Goal: Task Accomplishment & Management: Complete application form

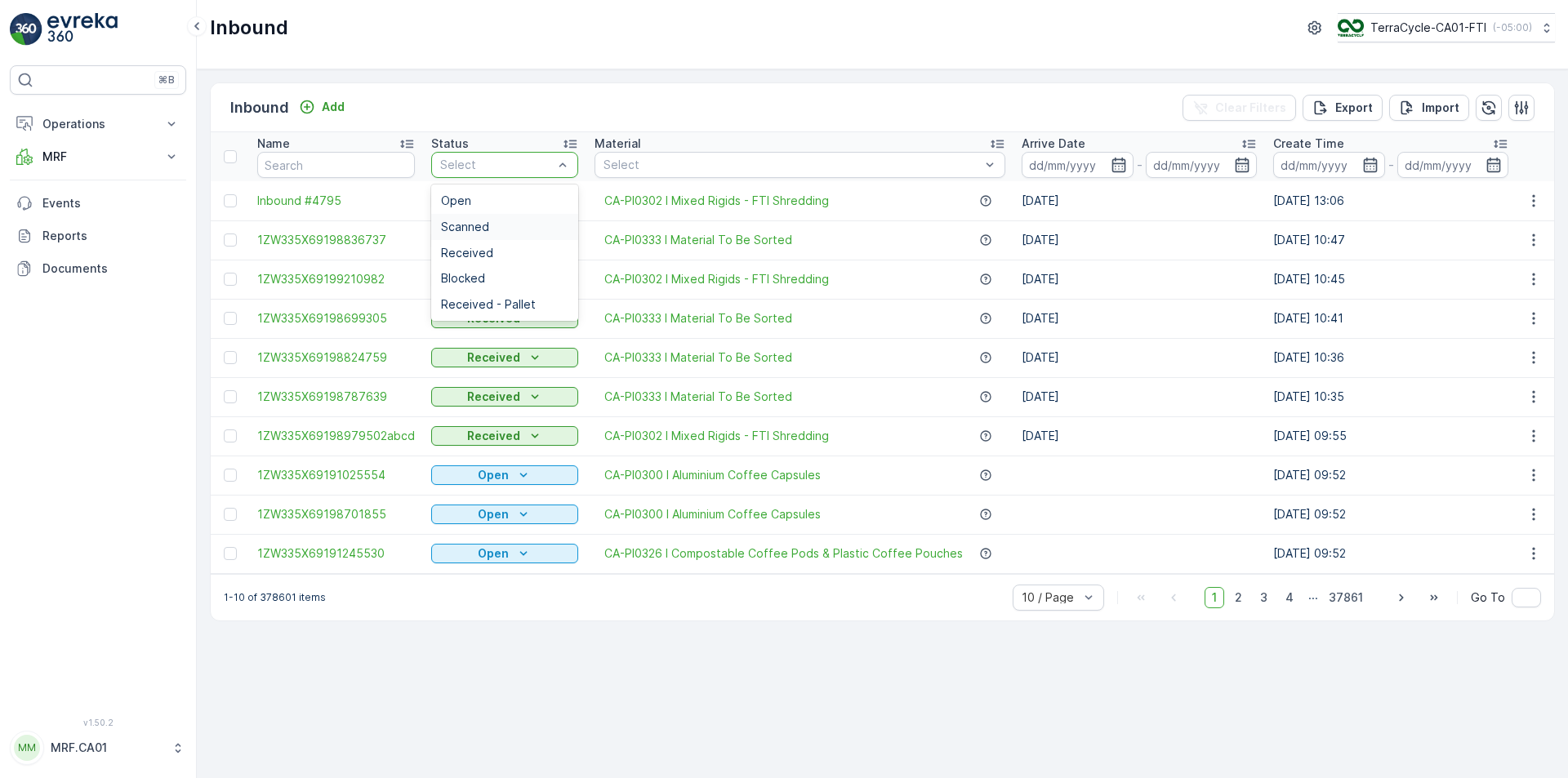
click at [523, 231] on div "Scanned" at bounding box center [505, 227] width 127 height 13
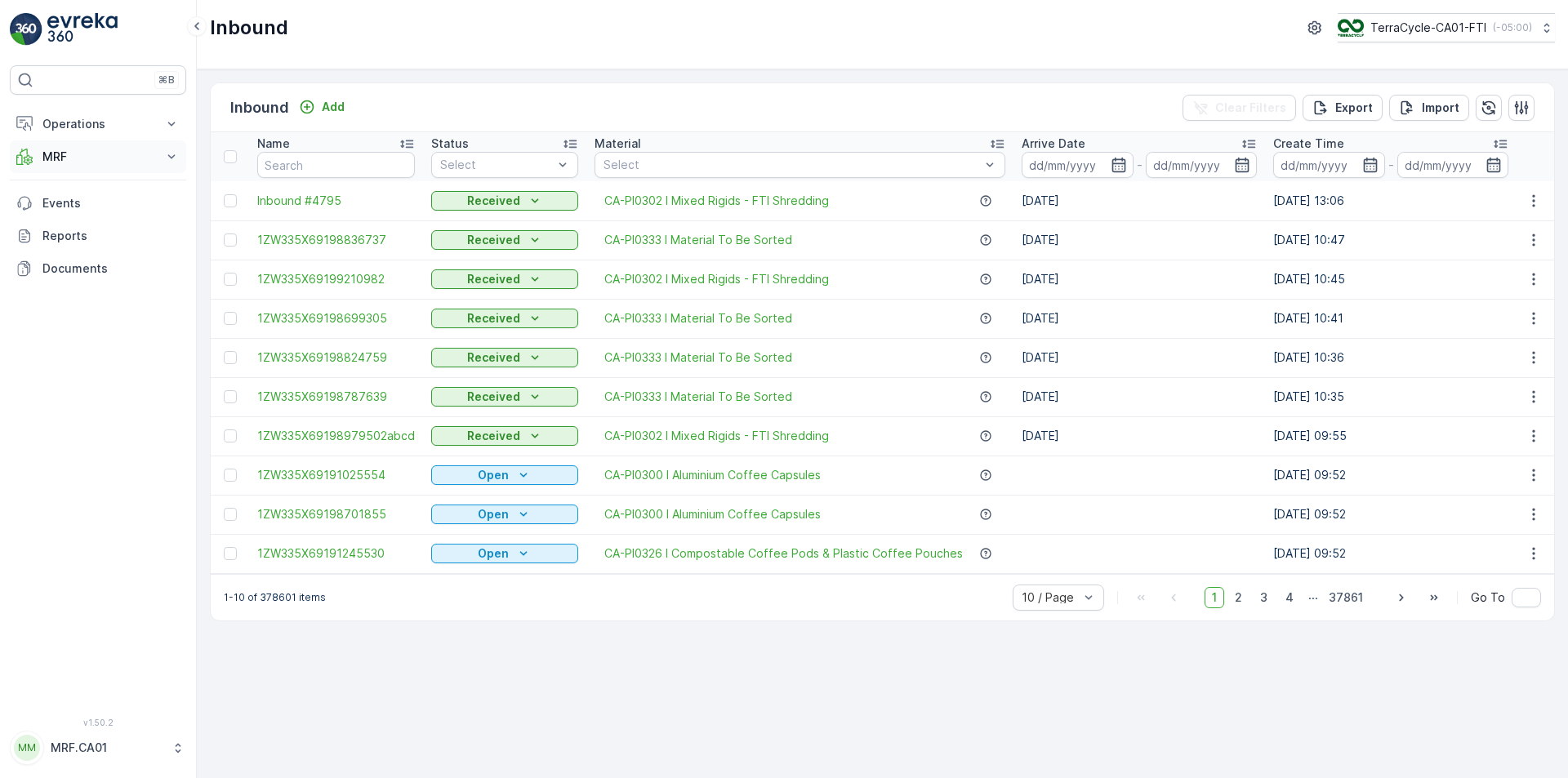
click at [82, 156] on p "MRF" at bounding box center [98, 157] width 111 height 17
click at [93, 276] on p "Outbound" at bounding box center [69, 276] width 55 height 17
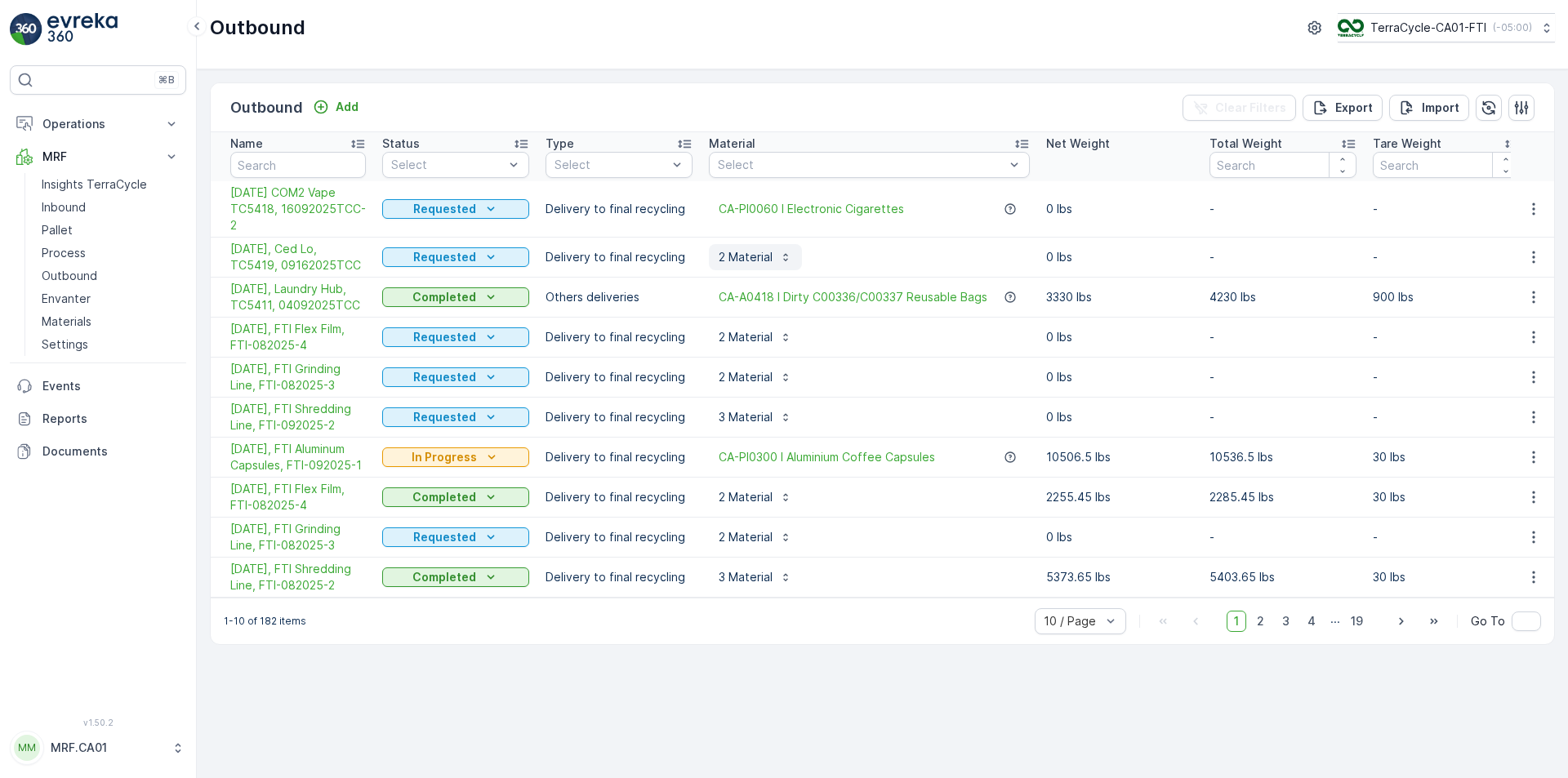
click at [784, 260] on icon "button" at bounding box center [784, 257] width 4 height 7
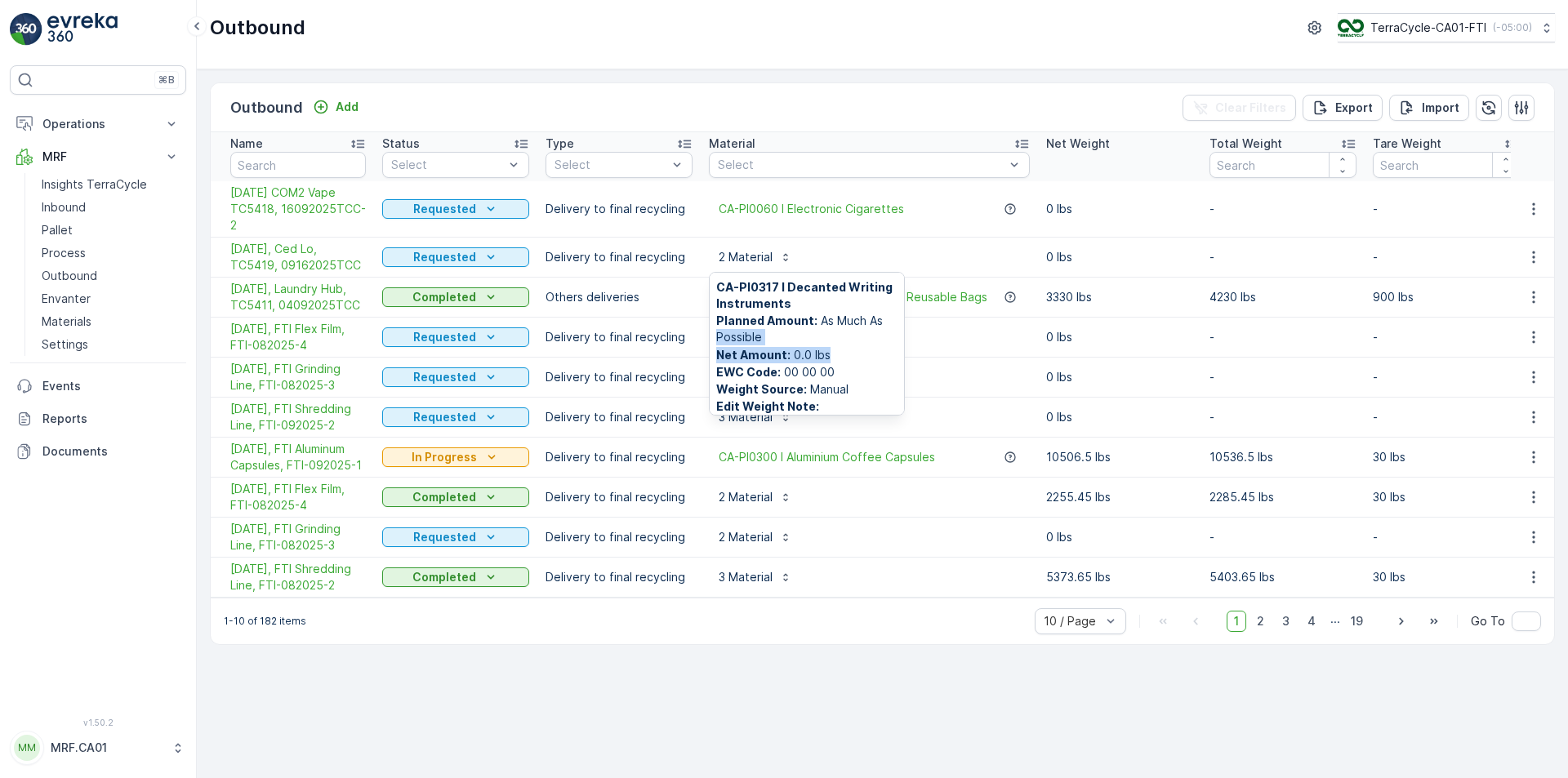
drag, startPoint x: 904, startPoint y: 323, endPoint x: 904, endPoint y: 346, distance: 23.0
click at [904, 346] on div "CA-PI0317 I Decanted Writing Instruments Planned Amount : As Much As Possible N…" at bounding box center [807, 344] width 196 height 144
click at [626, 41] on div "Outbound TerraCycle-CA01-FTI ( -05:00 )" at bounding box center [882, 28] width 1345 height 30
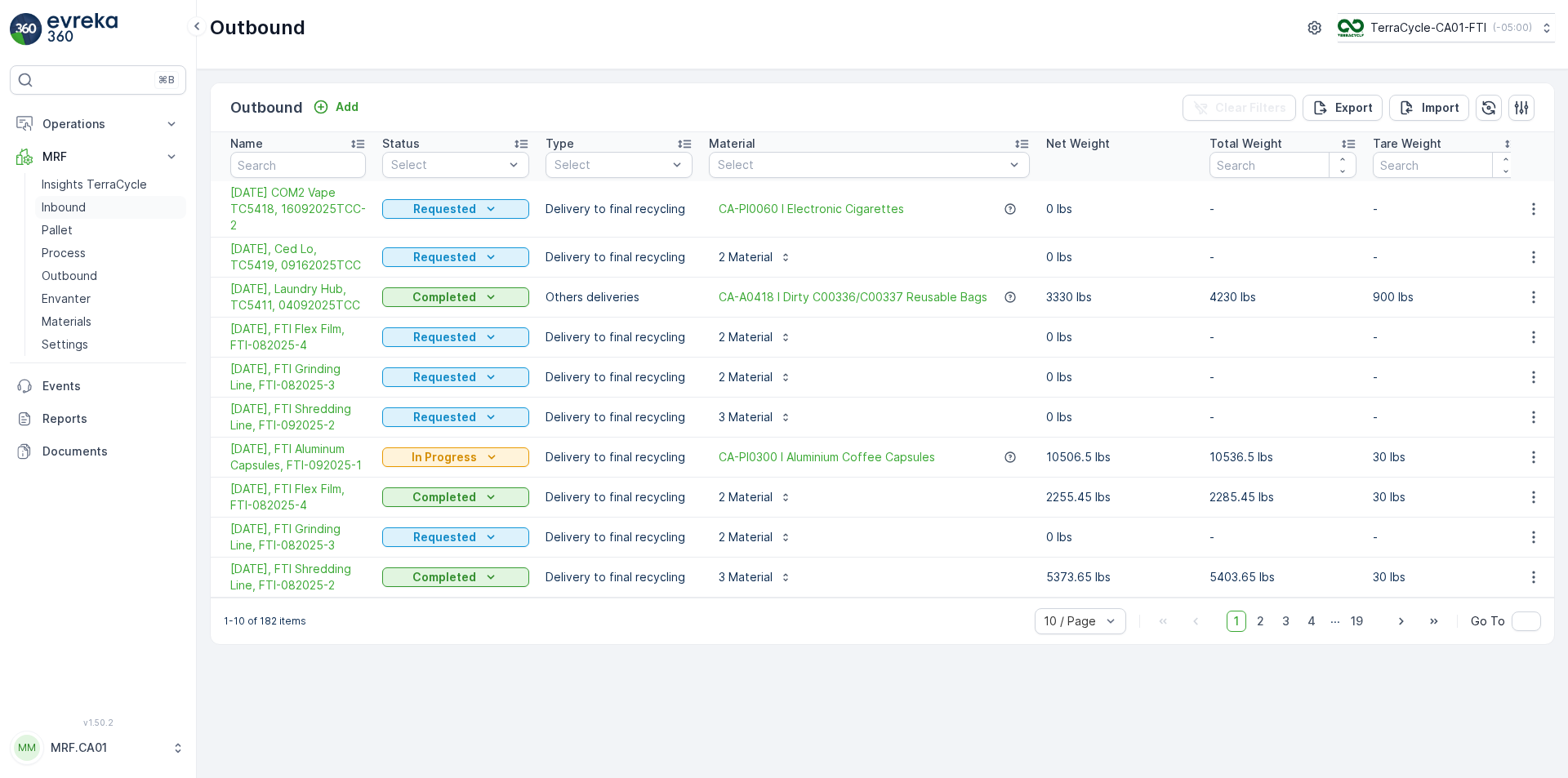
click at [56, 210] on p "Inbound" at bounding box center [63, 208] width 44 height 17
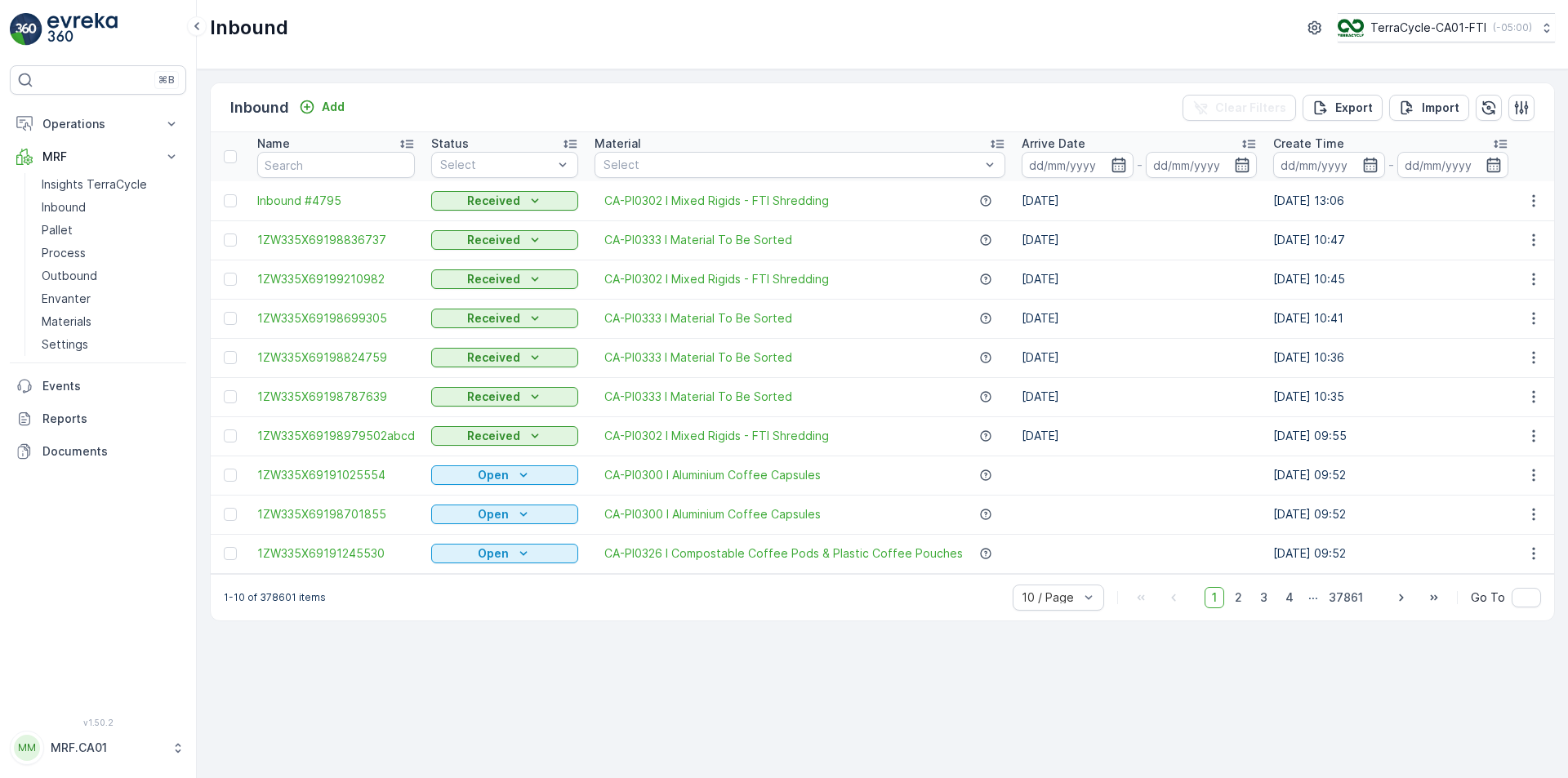
click at [565, 86] on div "Inbound Add Clear Filters Export Import" at bounding box center [882, 108] width 1343 height 49
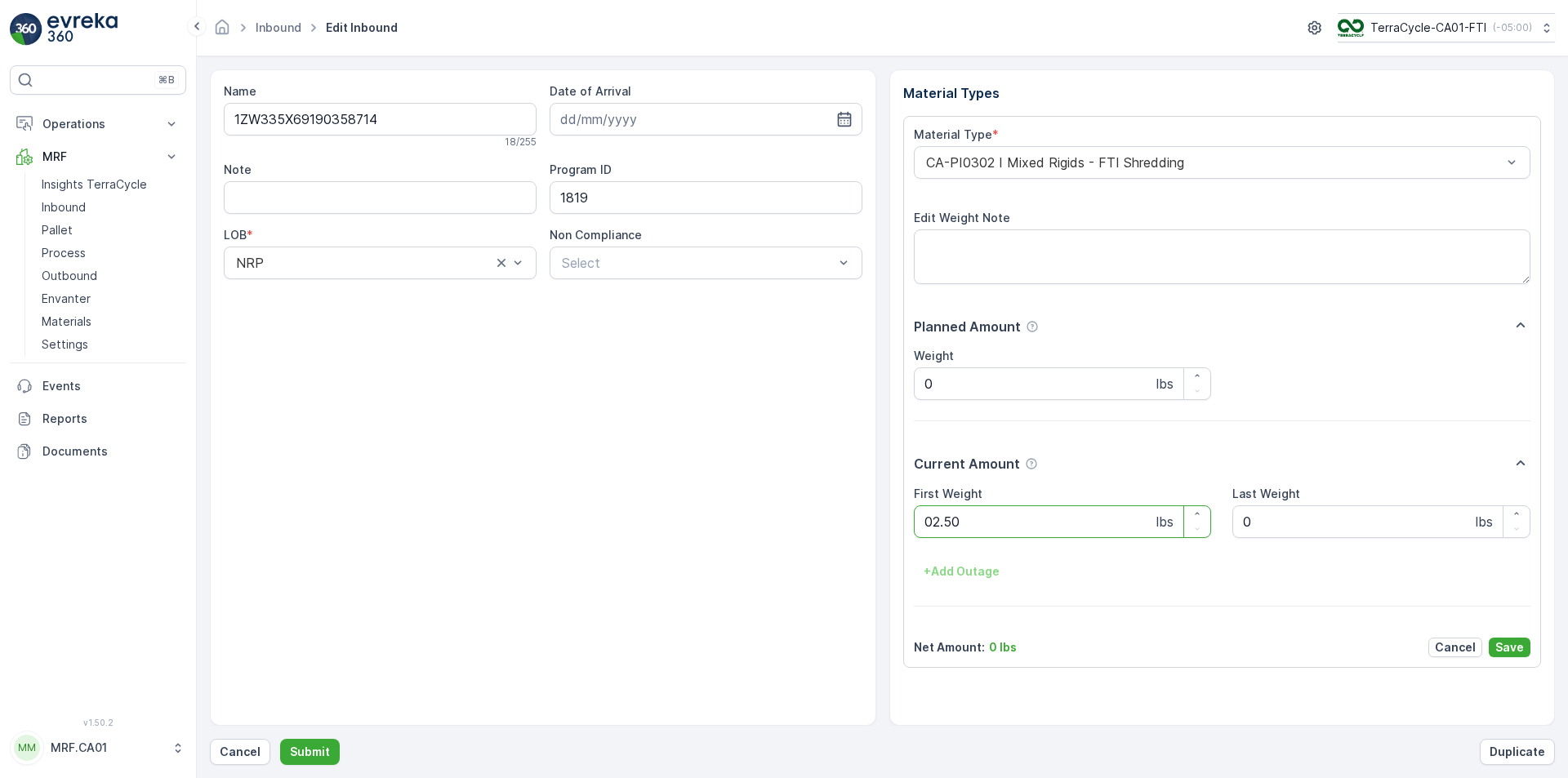
click at [280, 739] on button "Submit" at bounding box center [309, 752] width 60 height 26
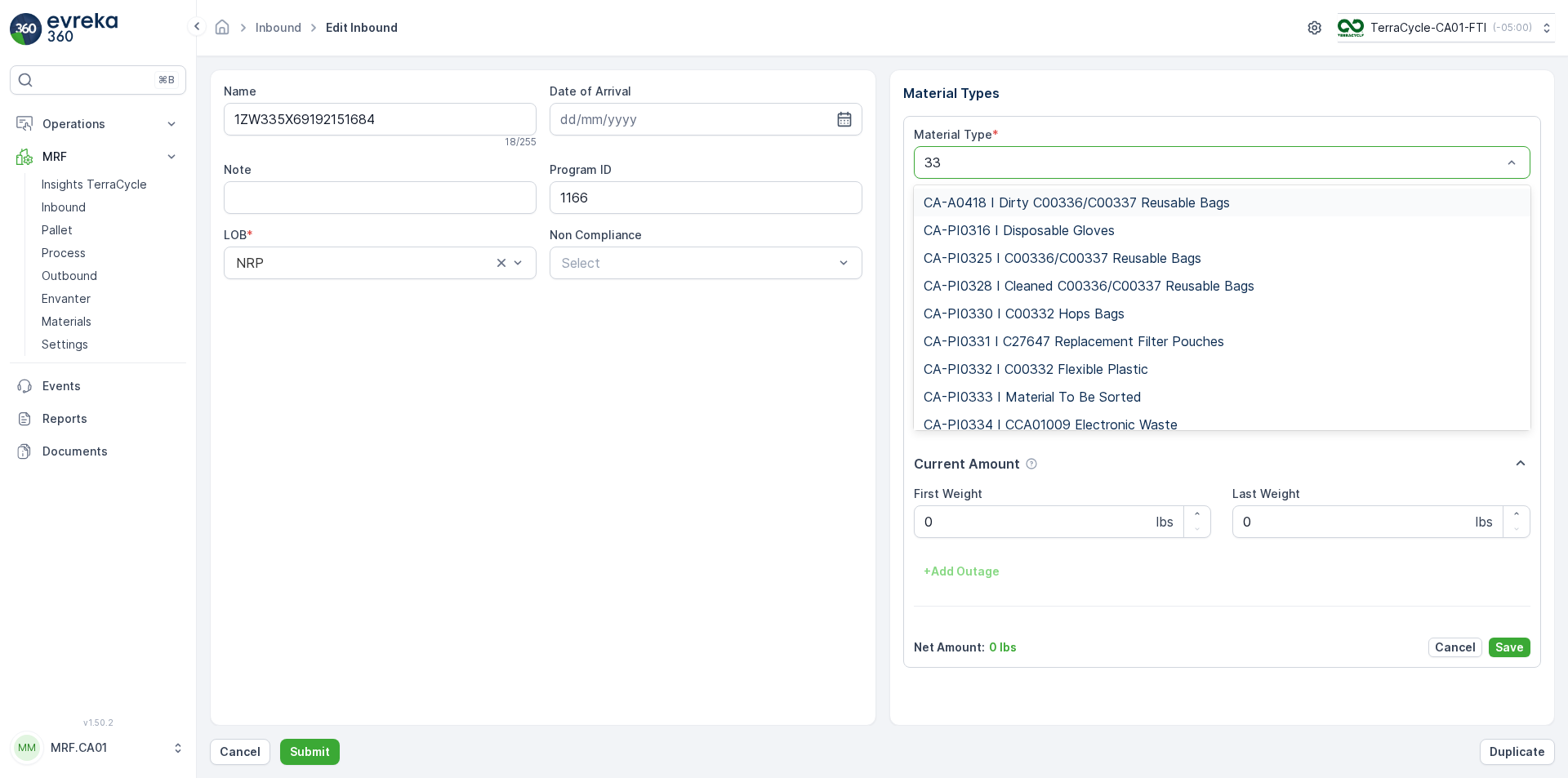
type input "333"
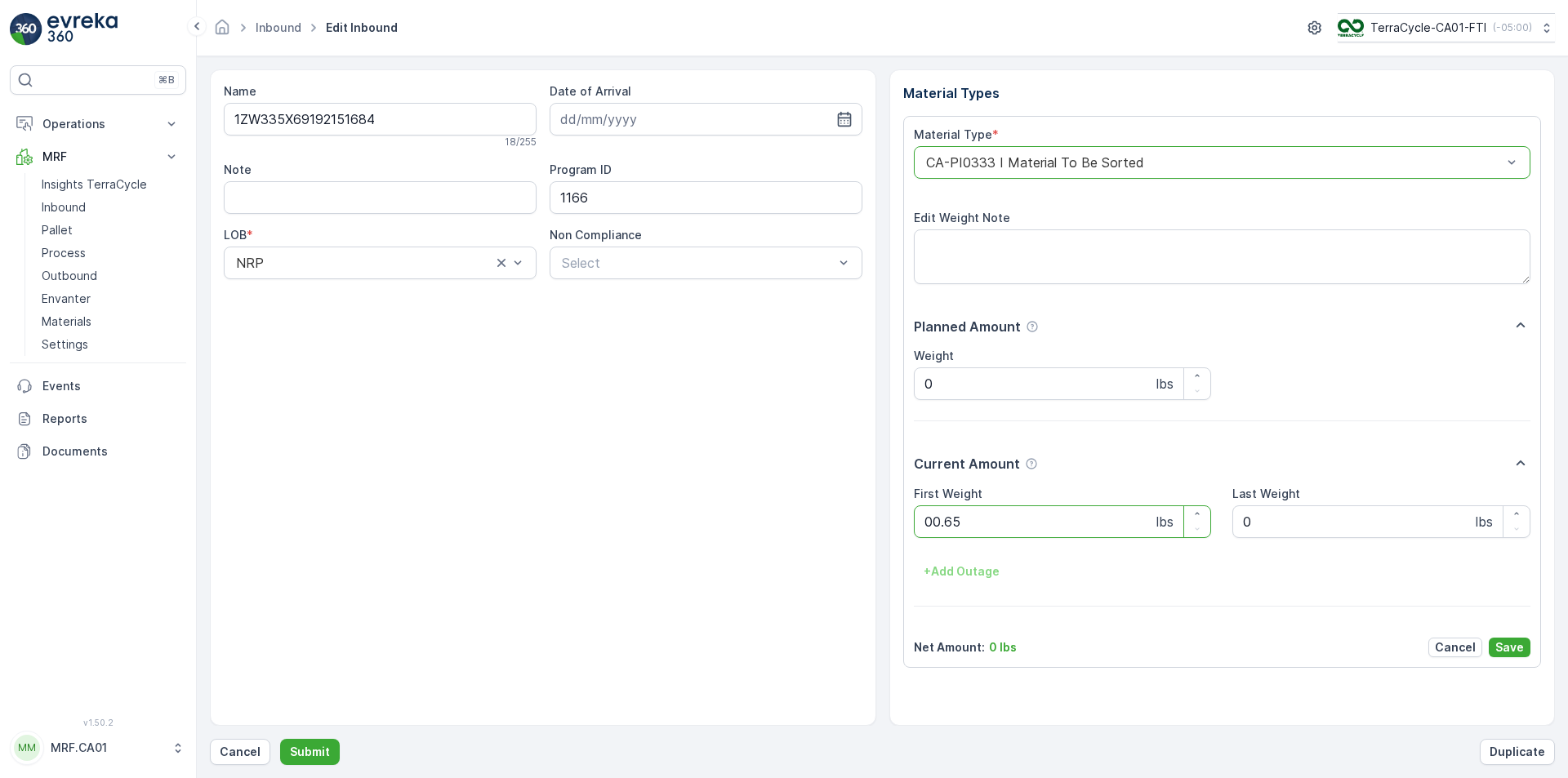
click at [280, 739] on button "Submit" at bounding box center [309, 752] width 60 height 26
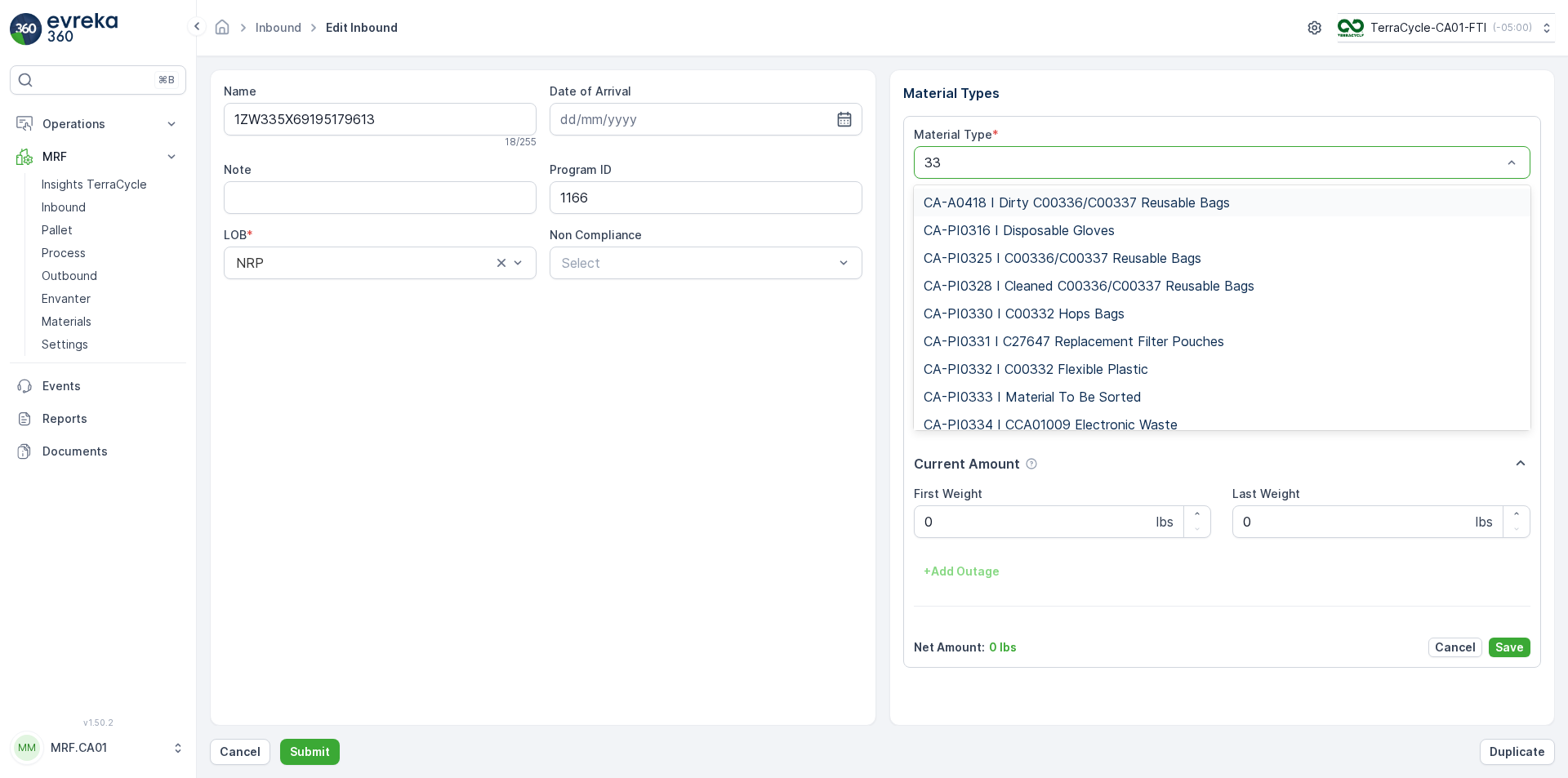
type input "333"
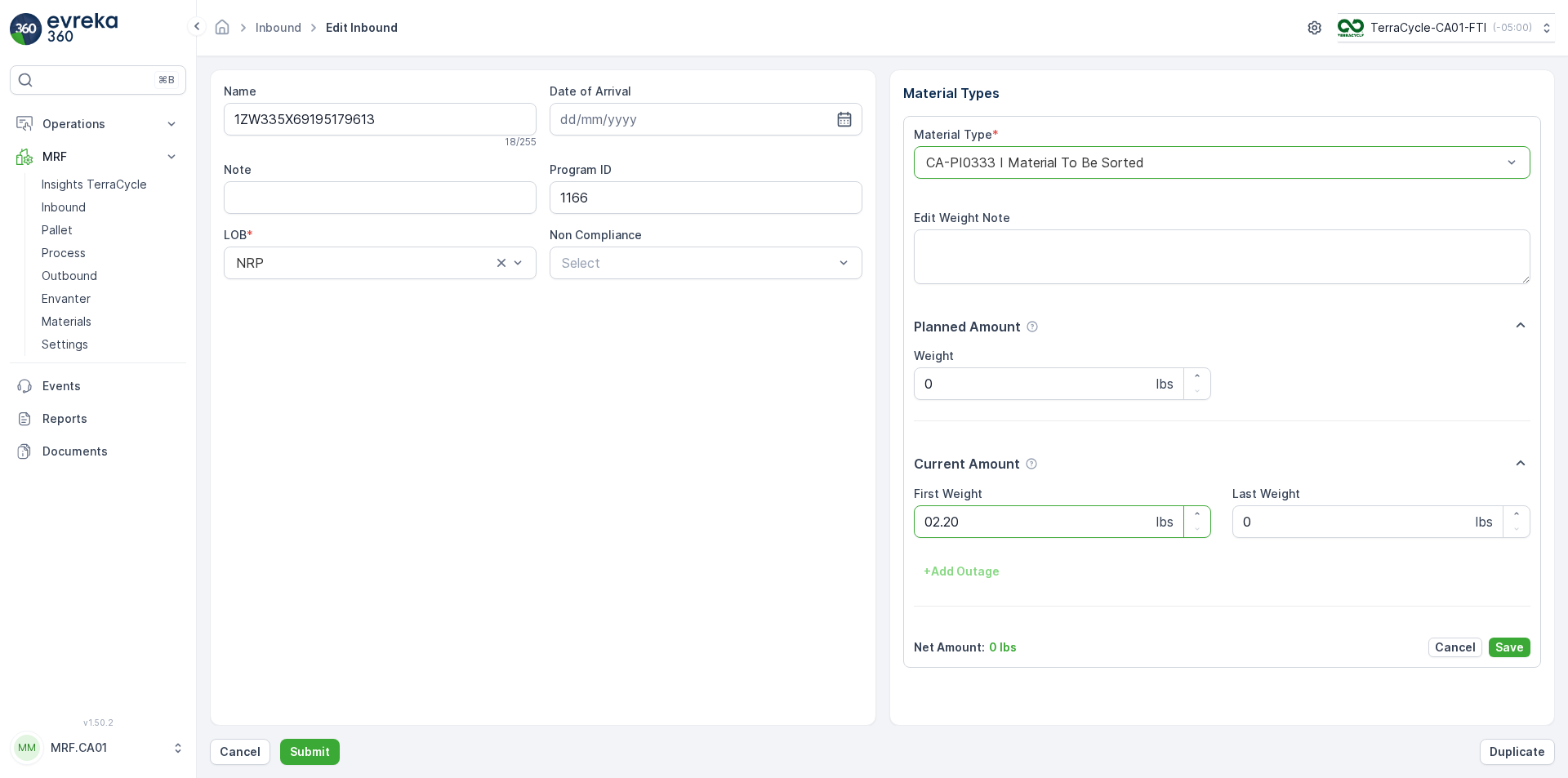
click at [280, 739] on button "Submit" at bounding box center [309, 752] width 60 height 26
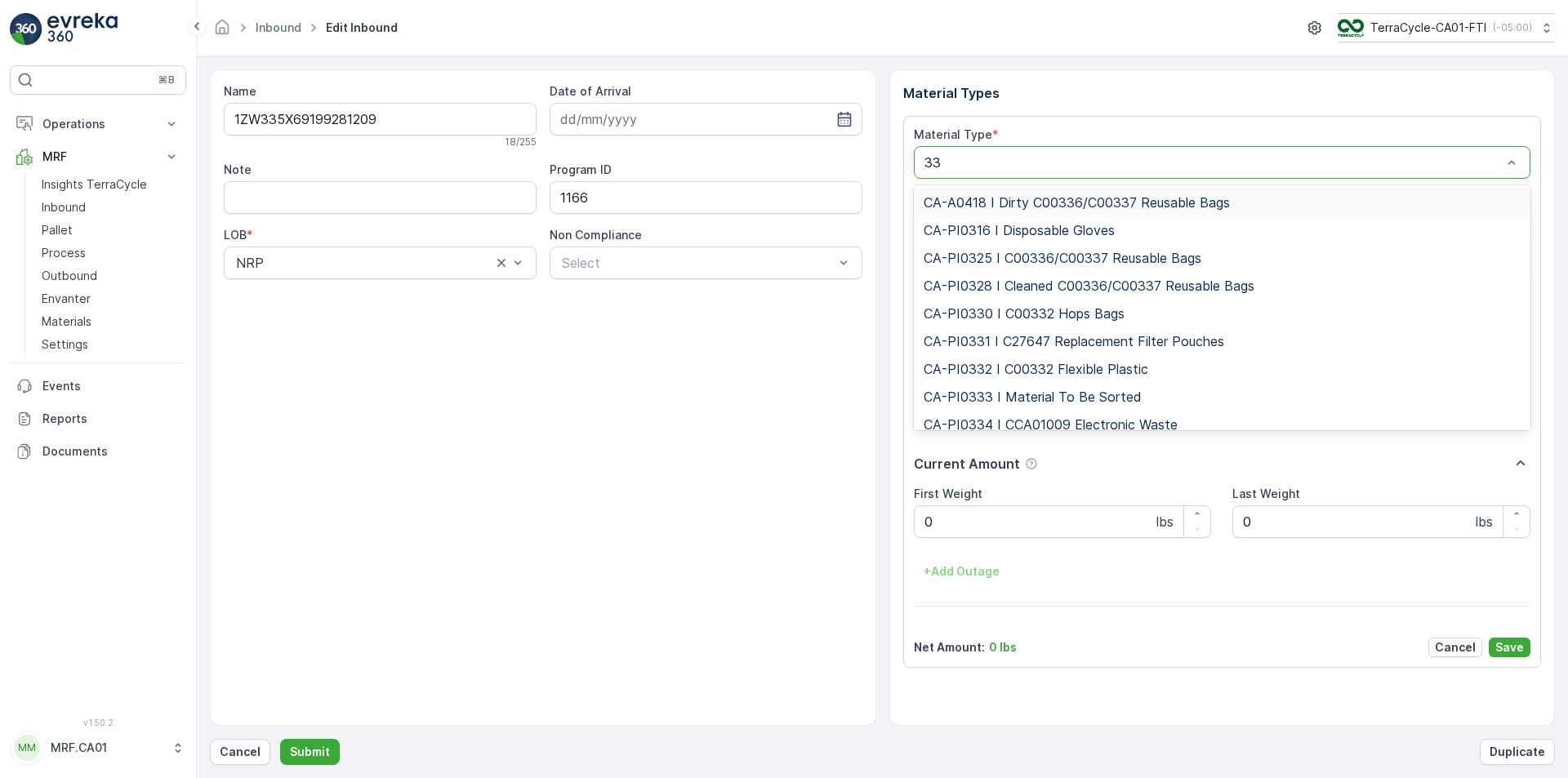
type input "333"
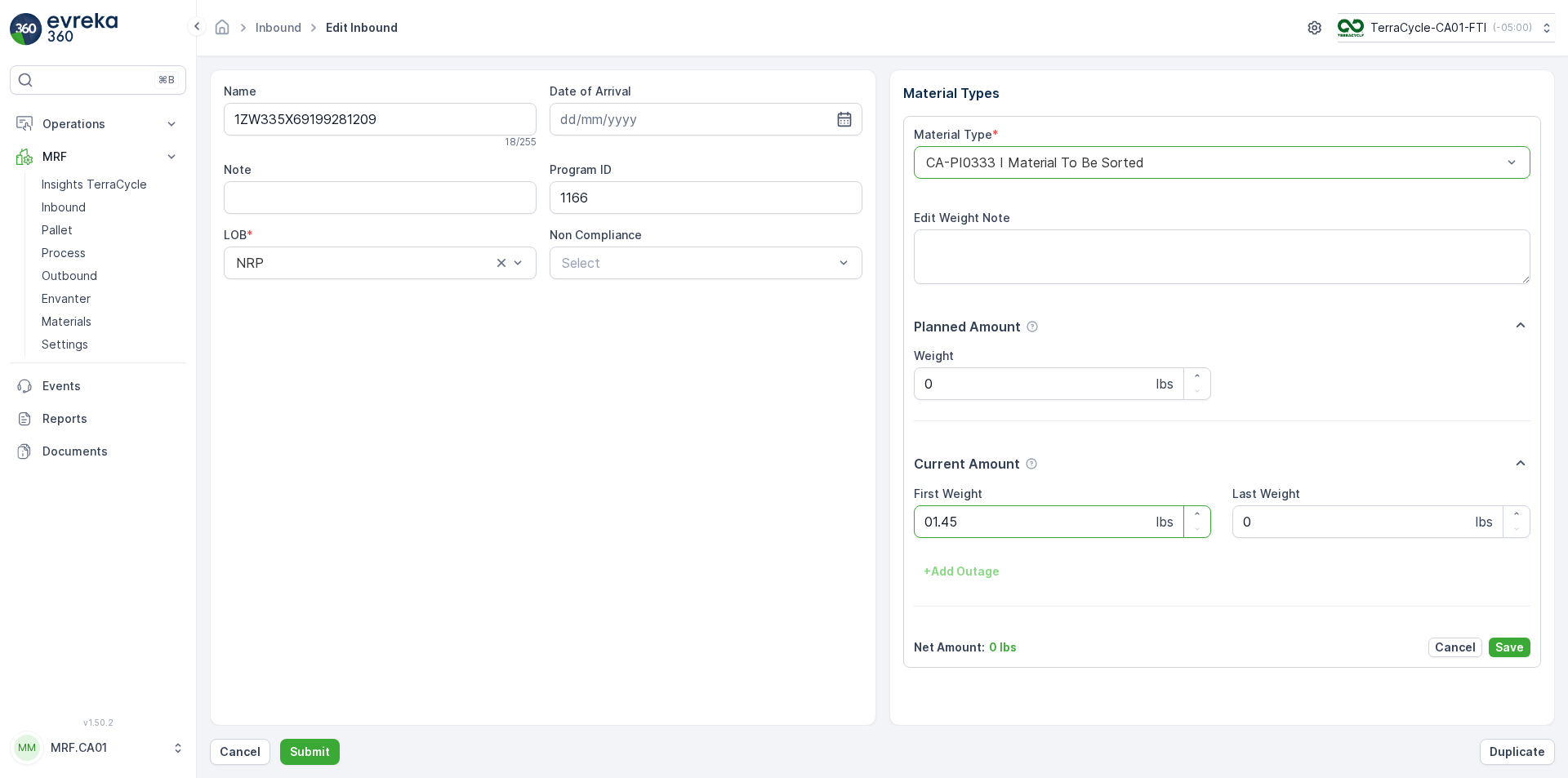
click at [280, 739] on button "Submit" at bounding box center [309, 752] width 60 height 26
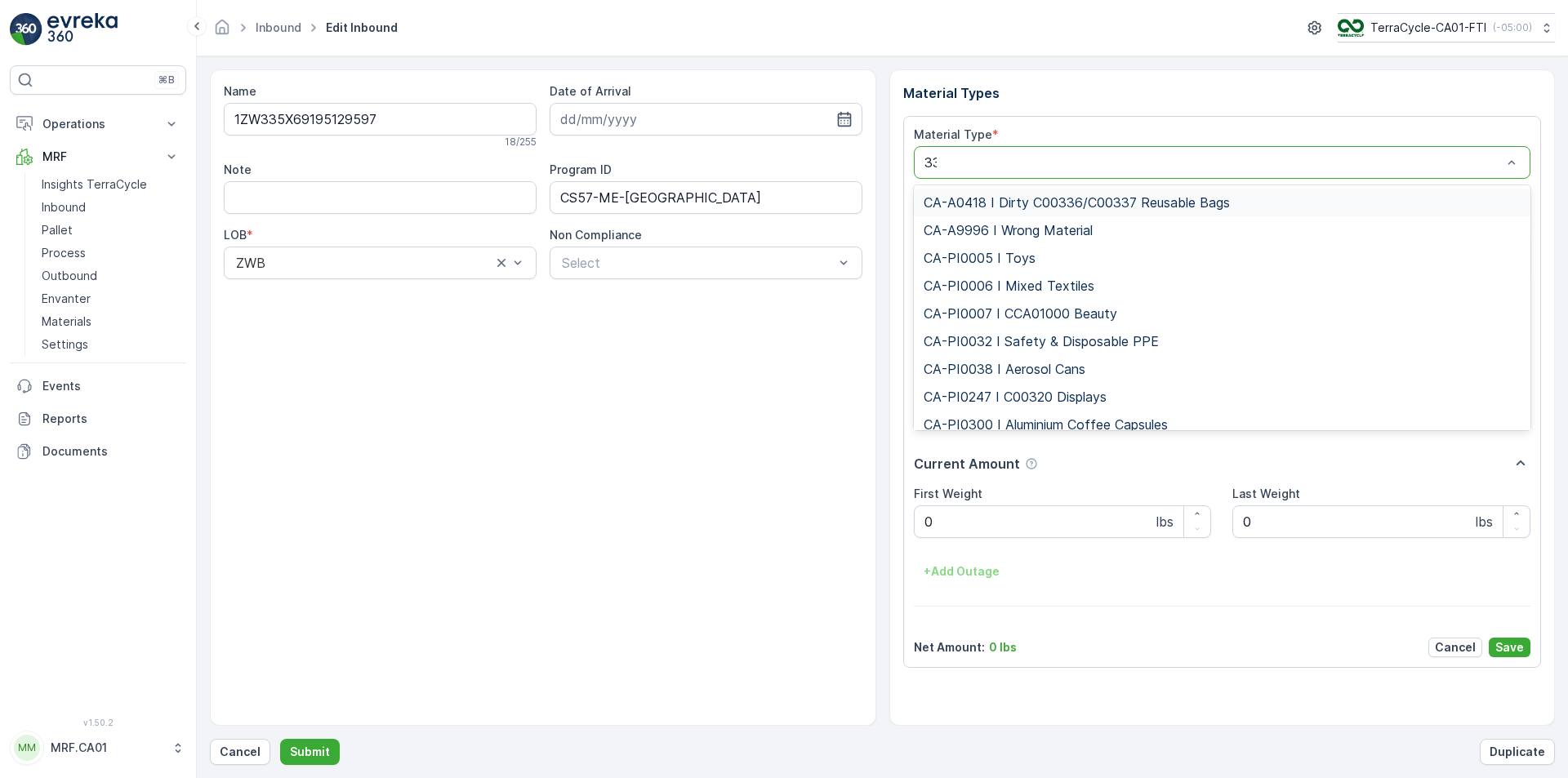
type input "333"
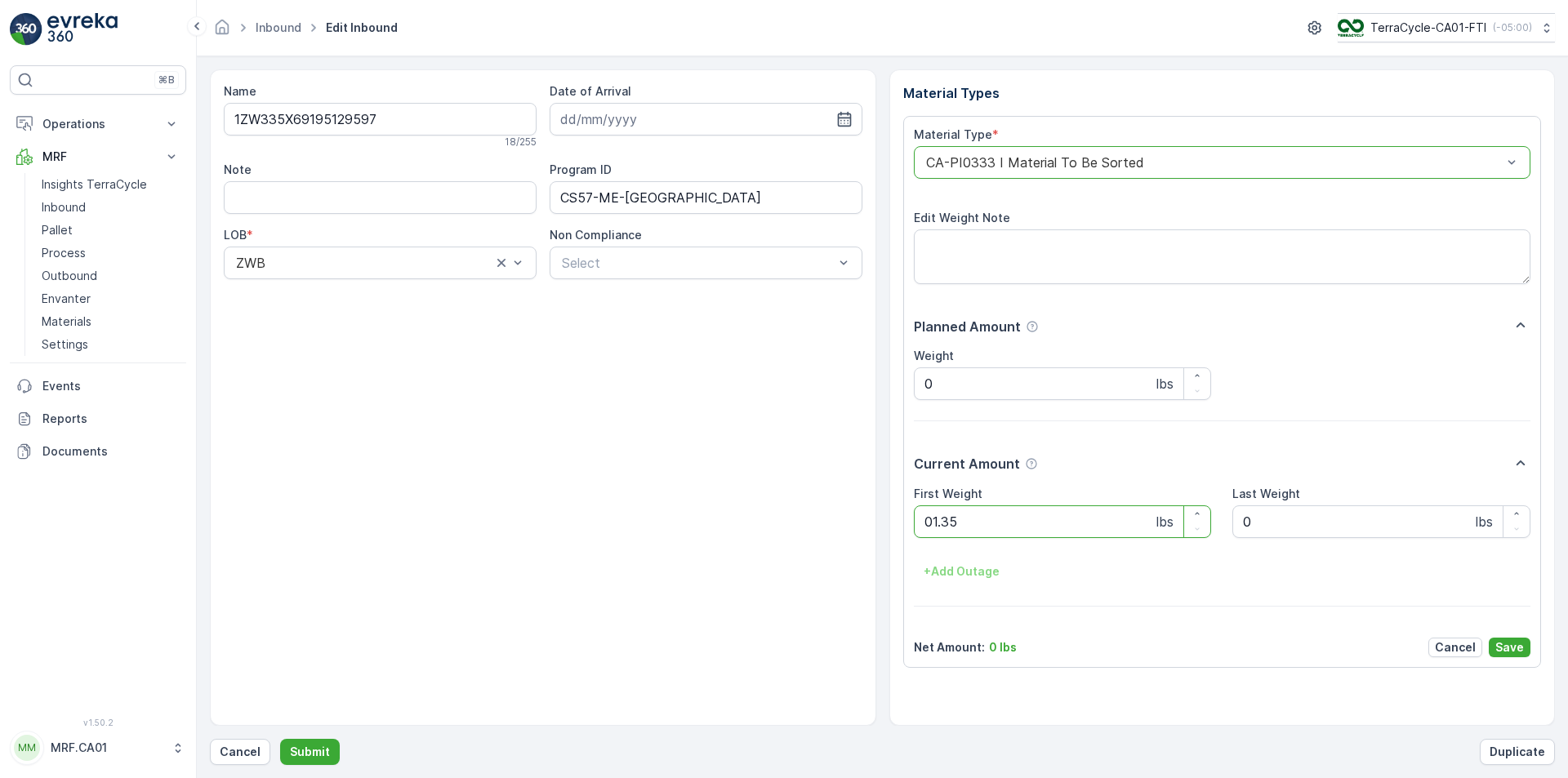
click at [280, 739] on button "Submit" at bounding box center [309, 752] width 60 height 26
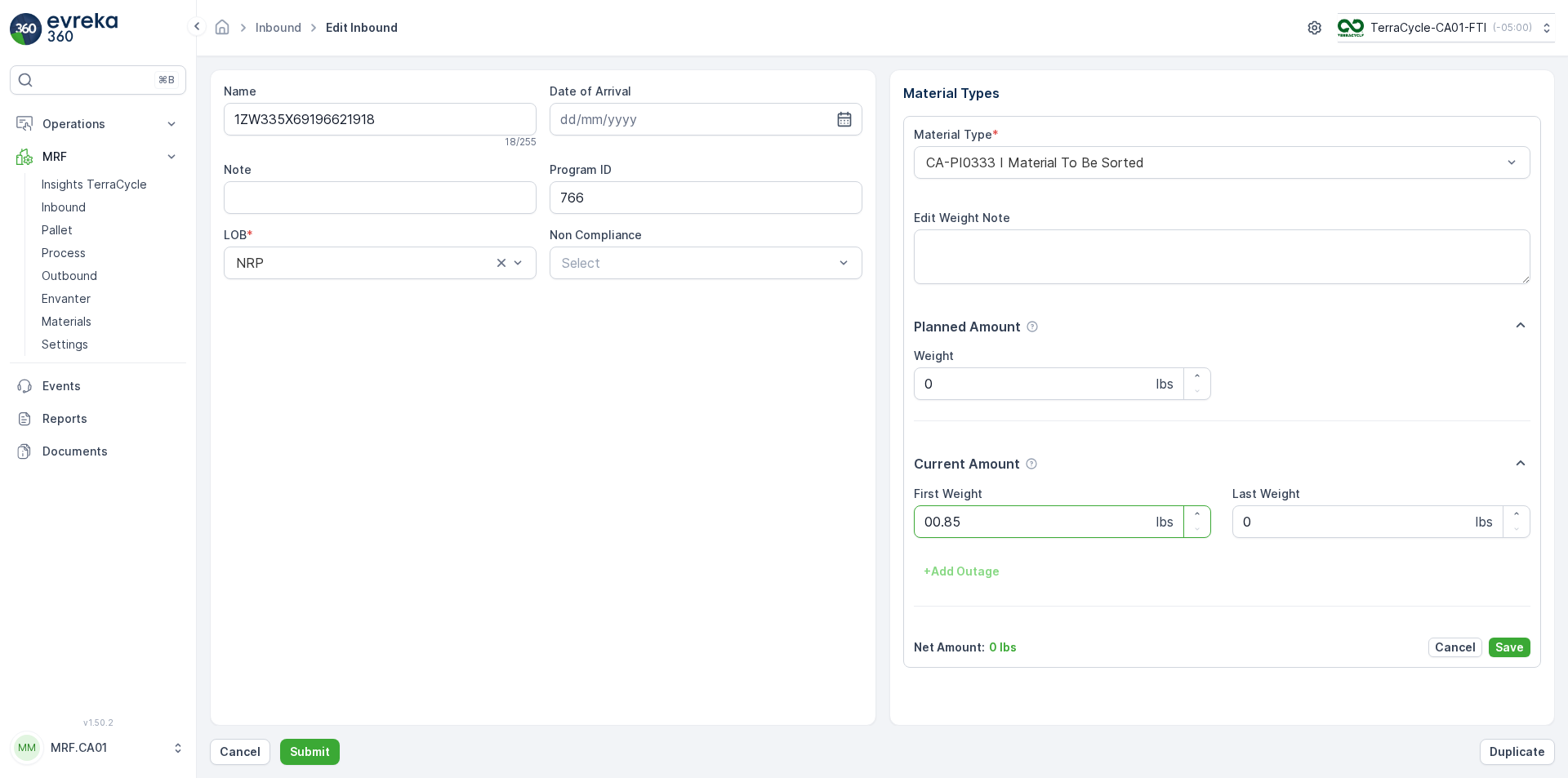
click at [280, 739] on button "Submit" at bounding box center [309, 752] width 60 height 26
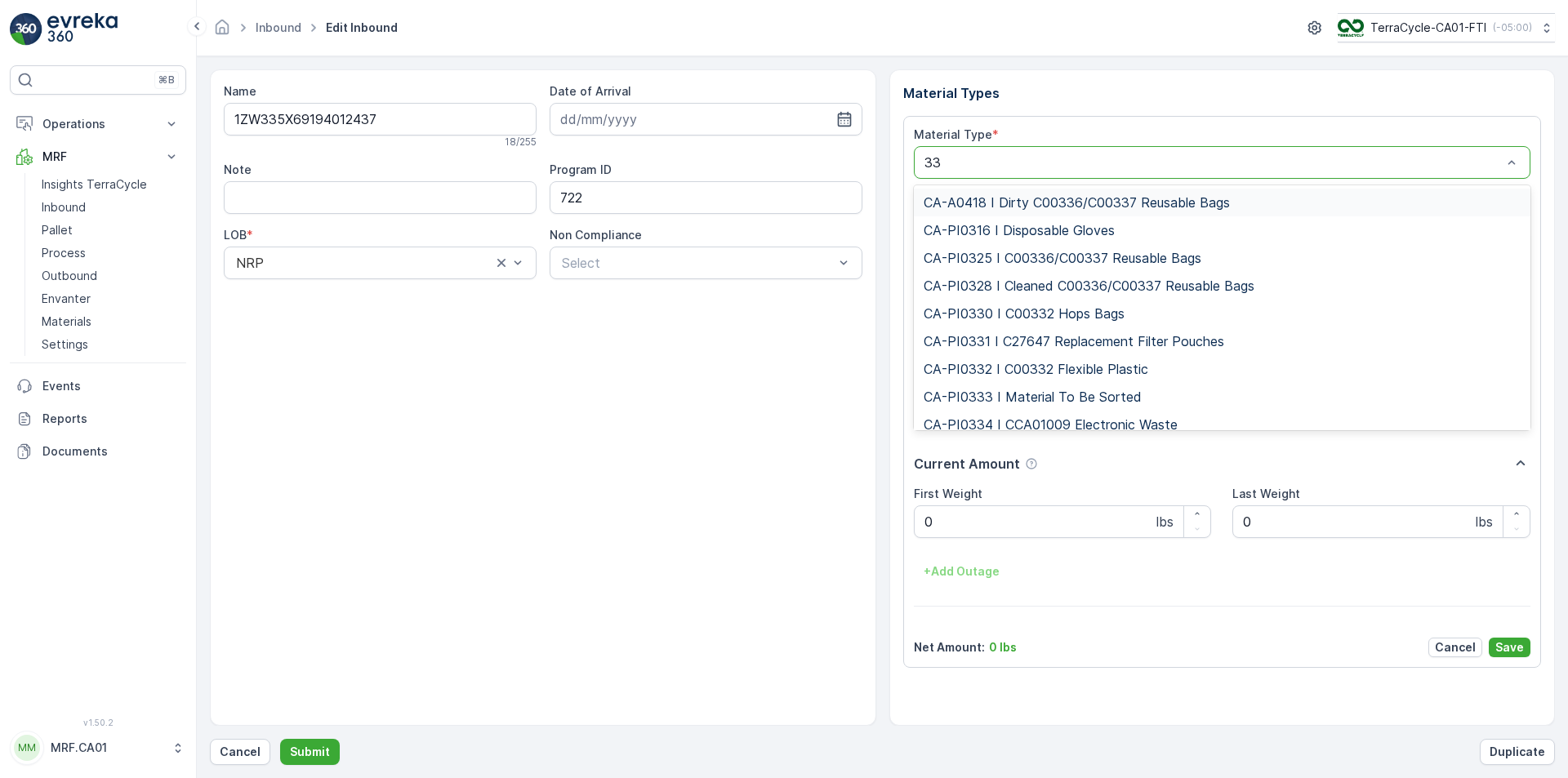
type input "333"
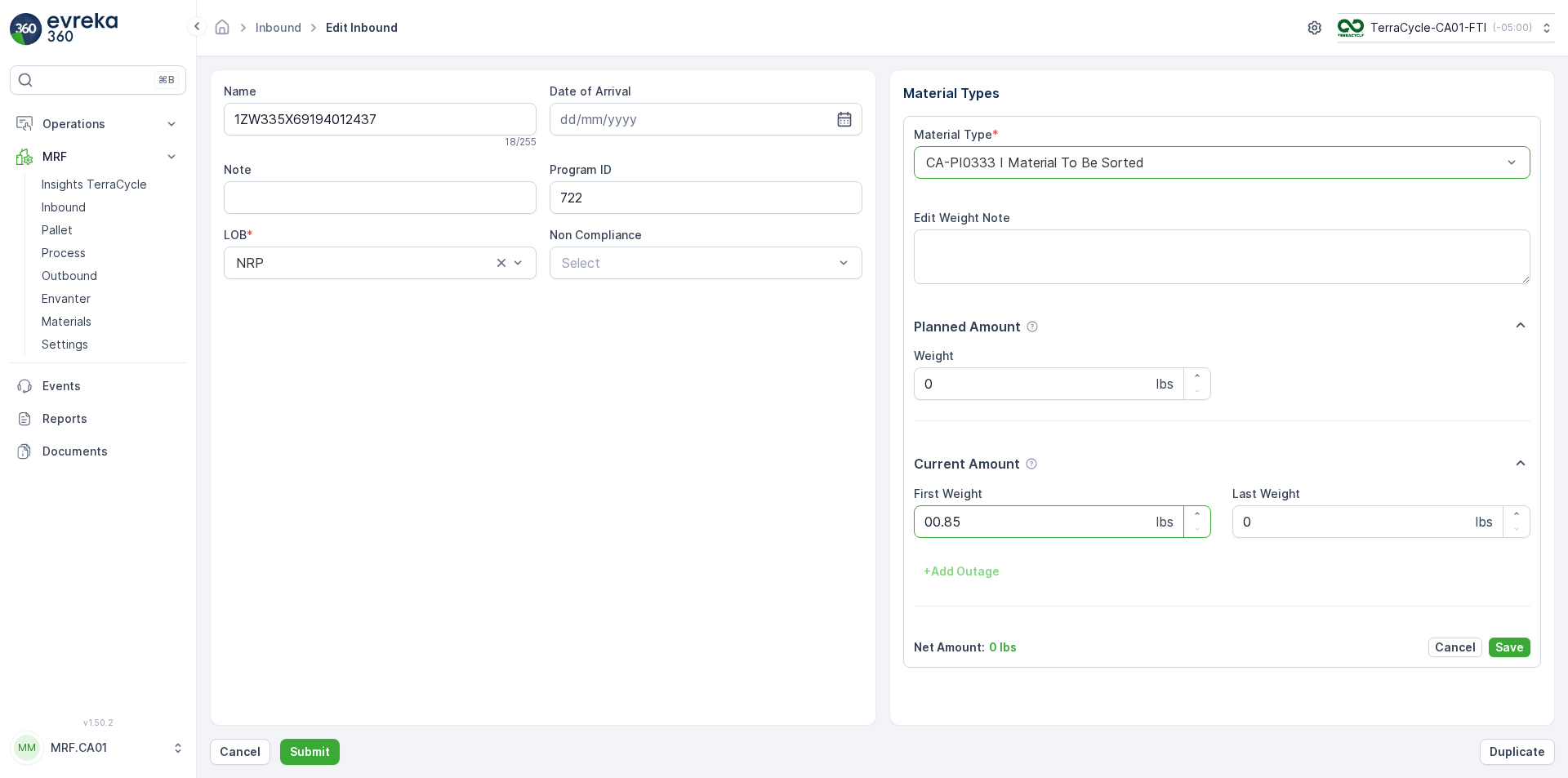
click at [280, 739] on button "Submit" at bounding box center [309, 752] width 60 height 26
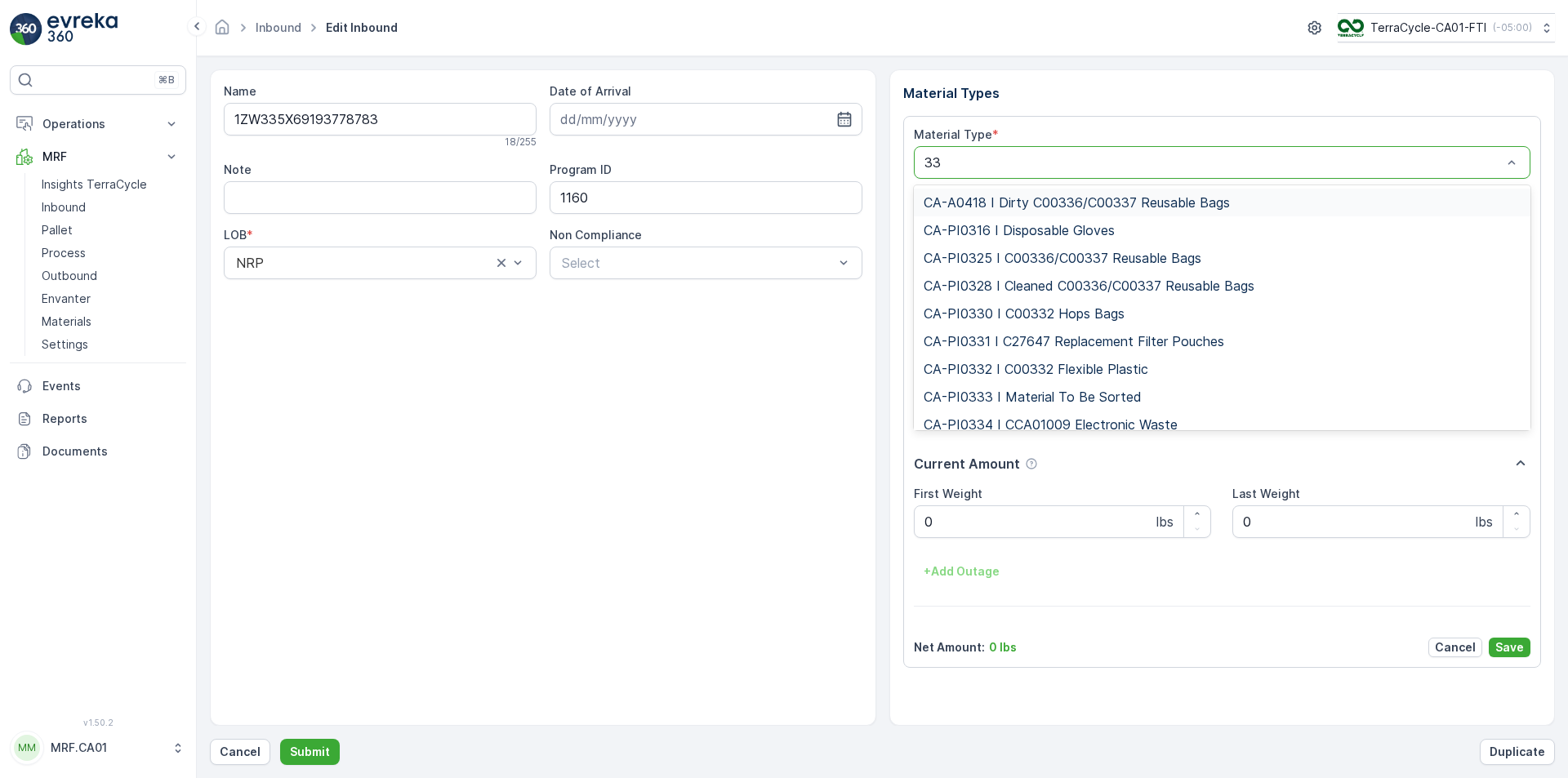
type input "333"
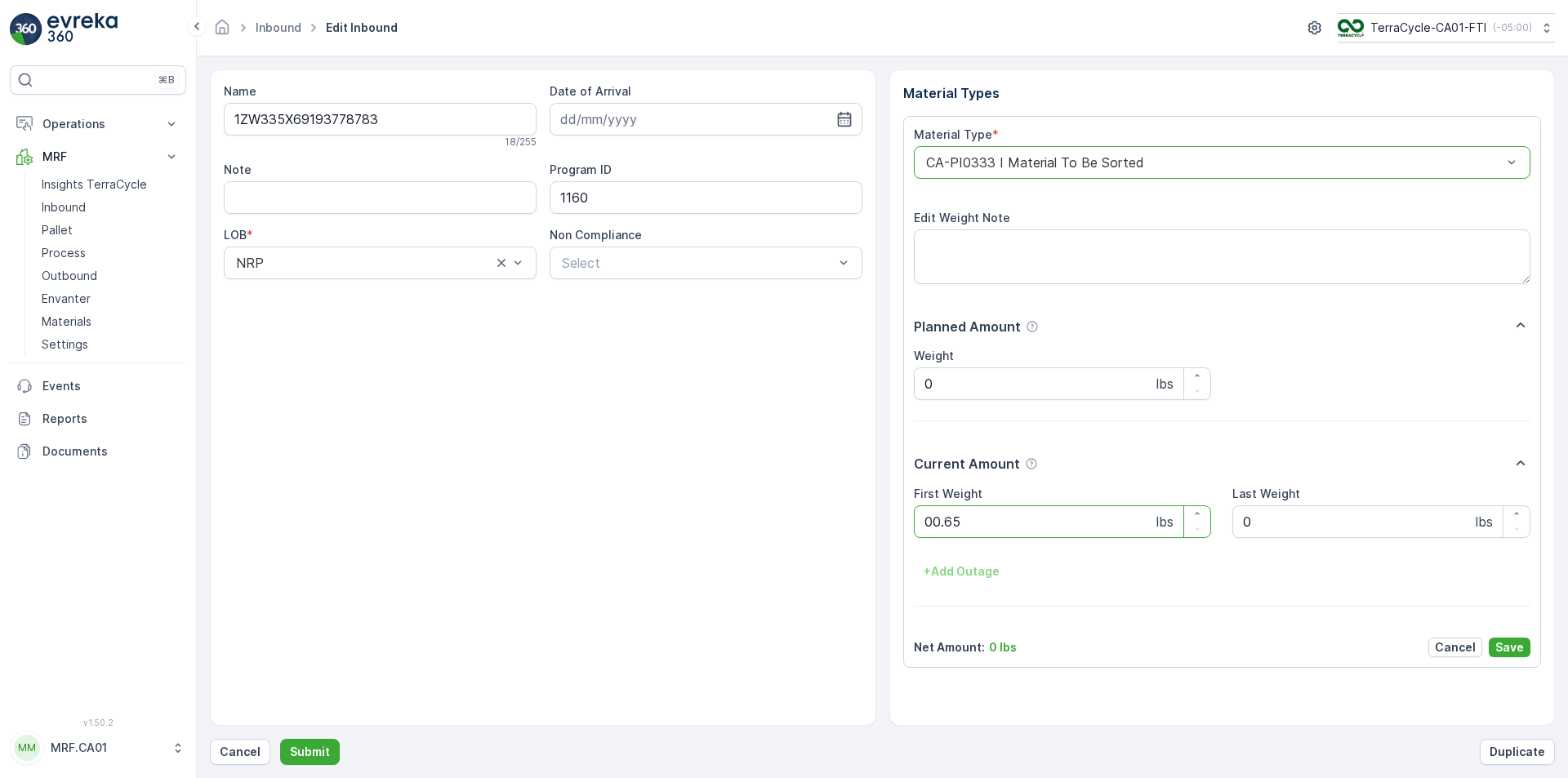
click at [280, 739] on button "Submit" at bounding box center [309, 752] width 60 height 26
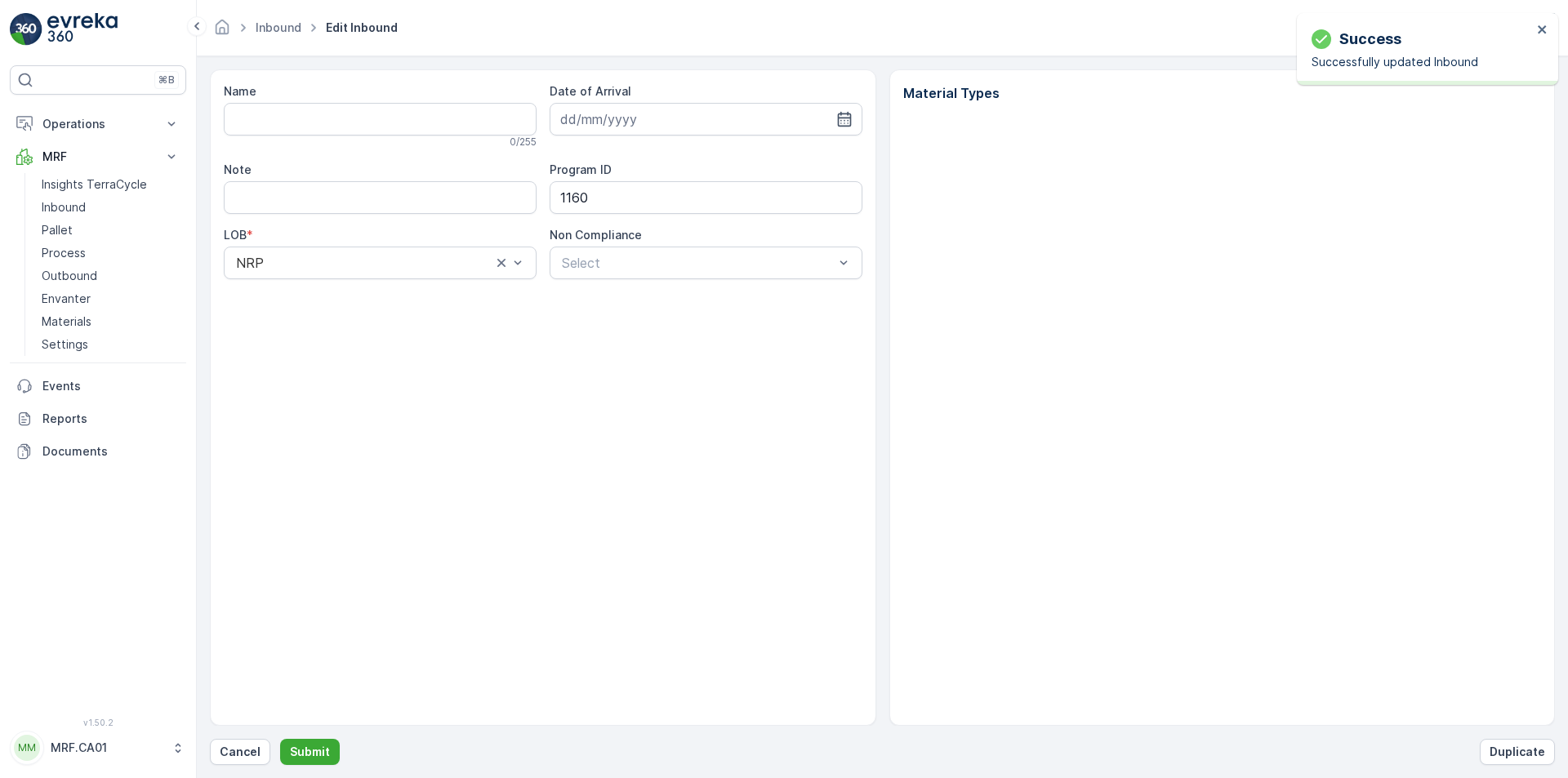
type input "1ZW335X69193251378"
type input "16.09.2025"
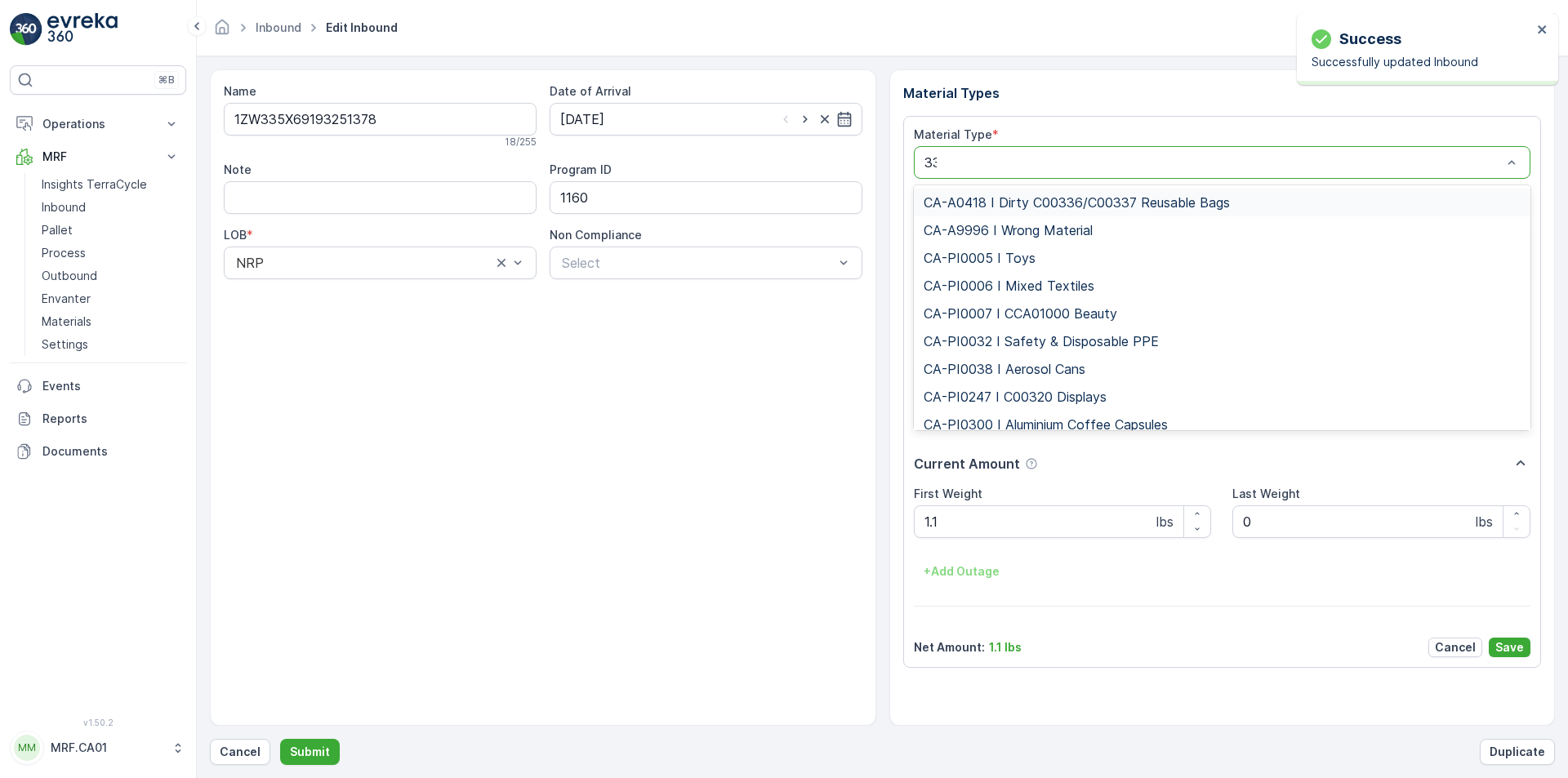
type input "333"
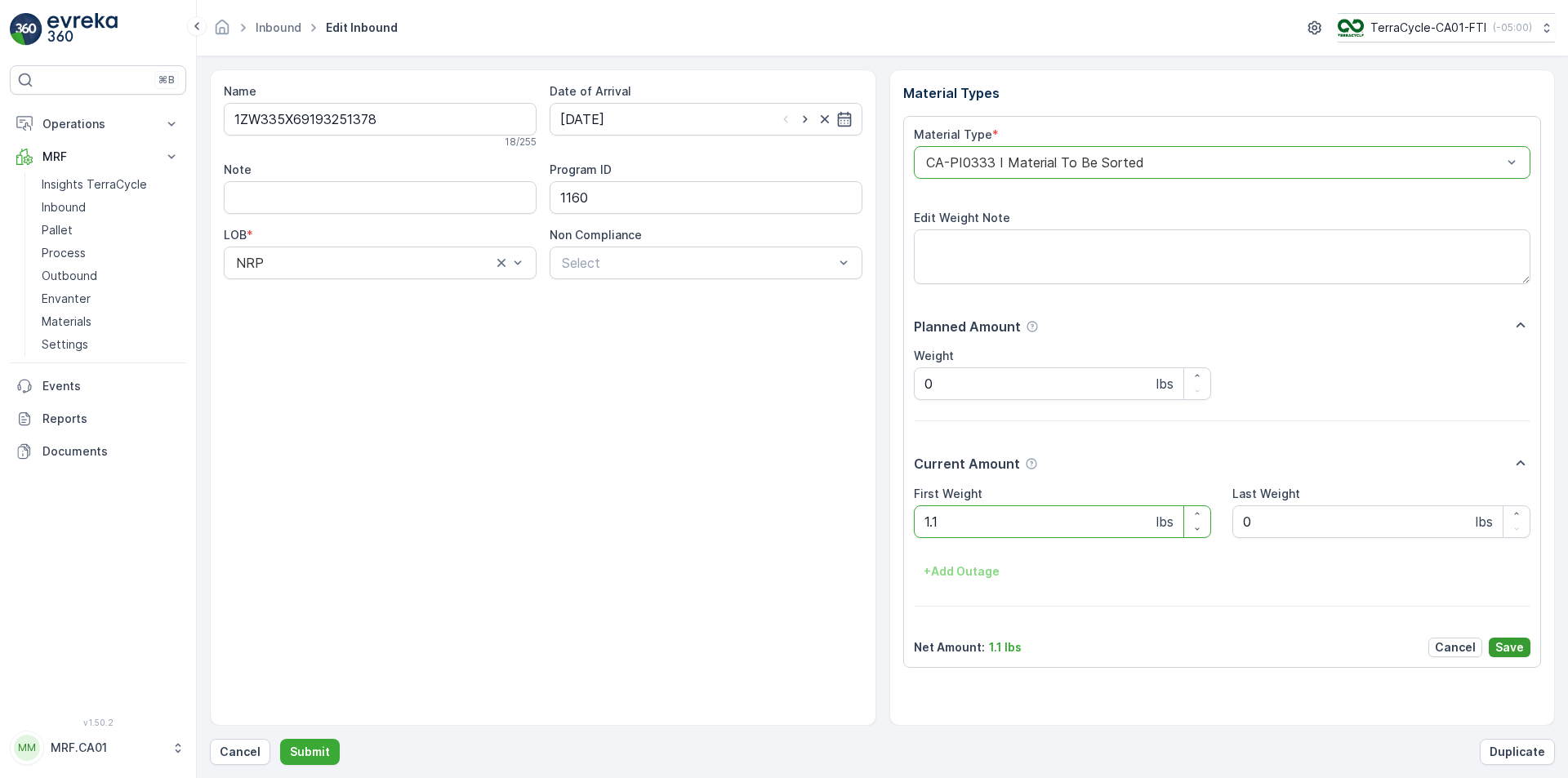
click at [1503, 649] on p "Save" at bounding box center [1509, 648] width 29 height 17
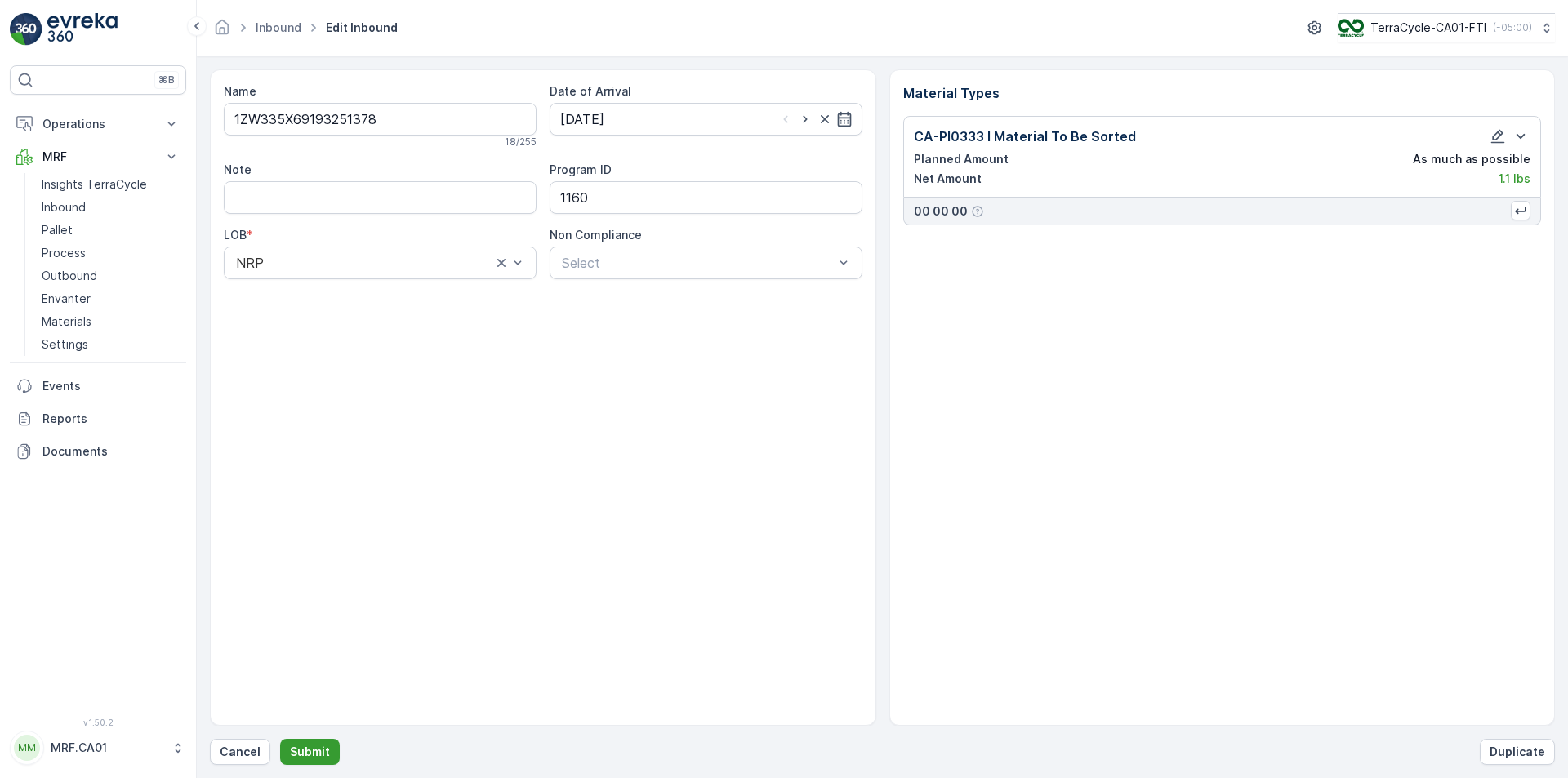
click at [304, 757] on p "Submit" at bounding box center [309, 752] width 40 height 17
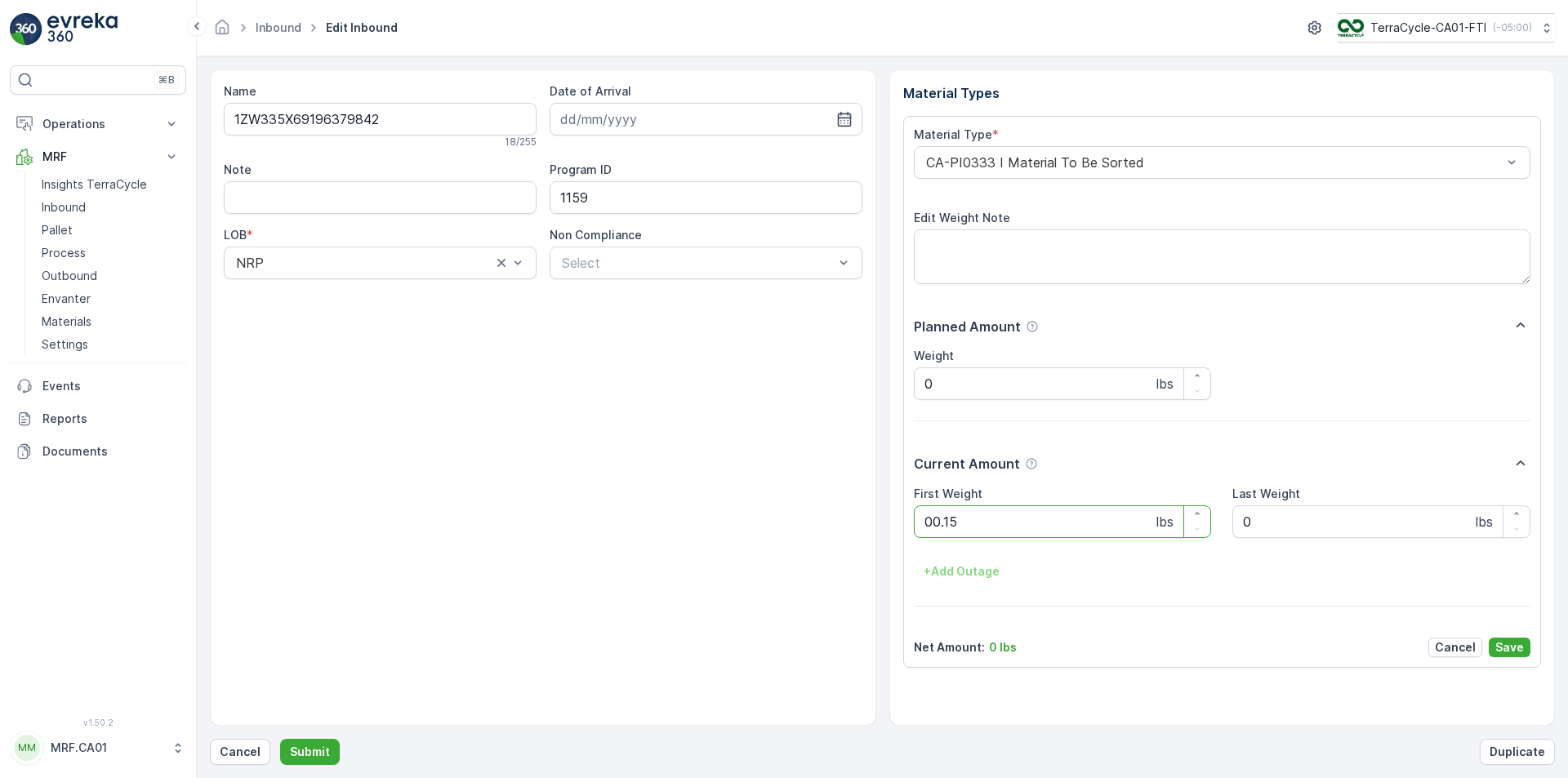
click at [280, 739] on button "Submit" at bounding box center [309, 752] width 60 height 26
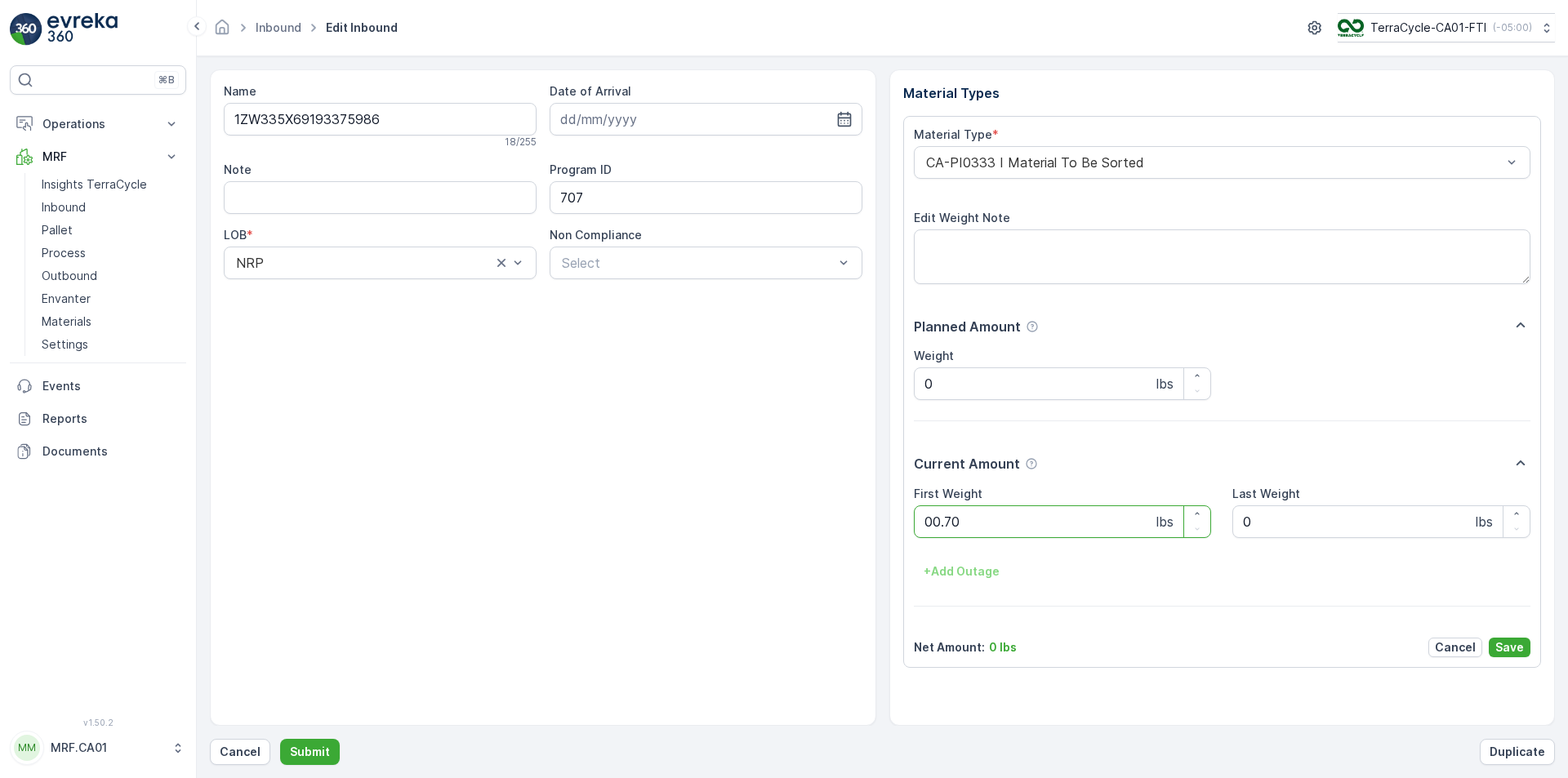
click at [280, 739] on button "Submit" at bounding box center [309, 752] width 60 height 26
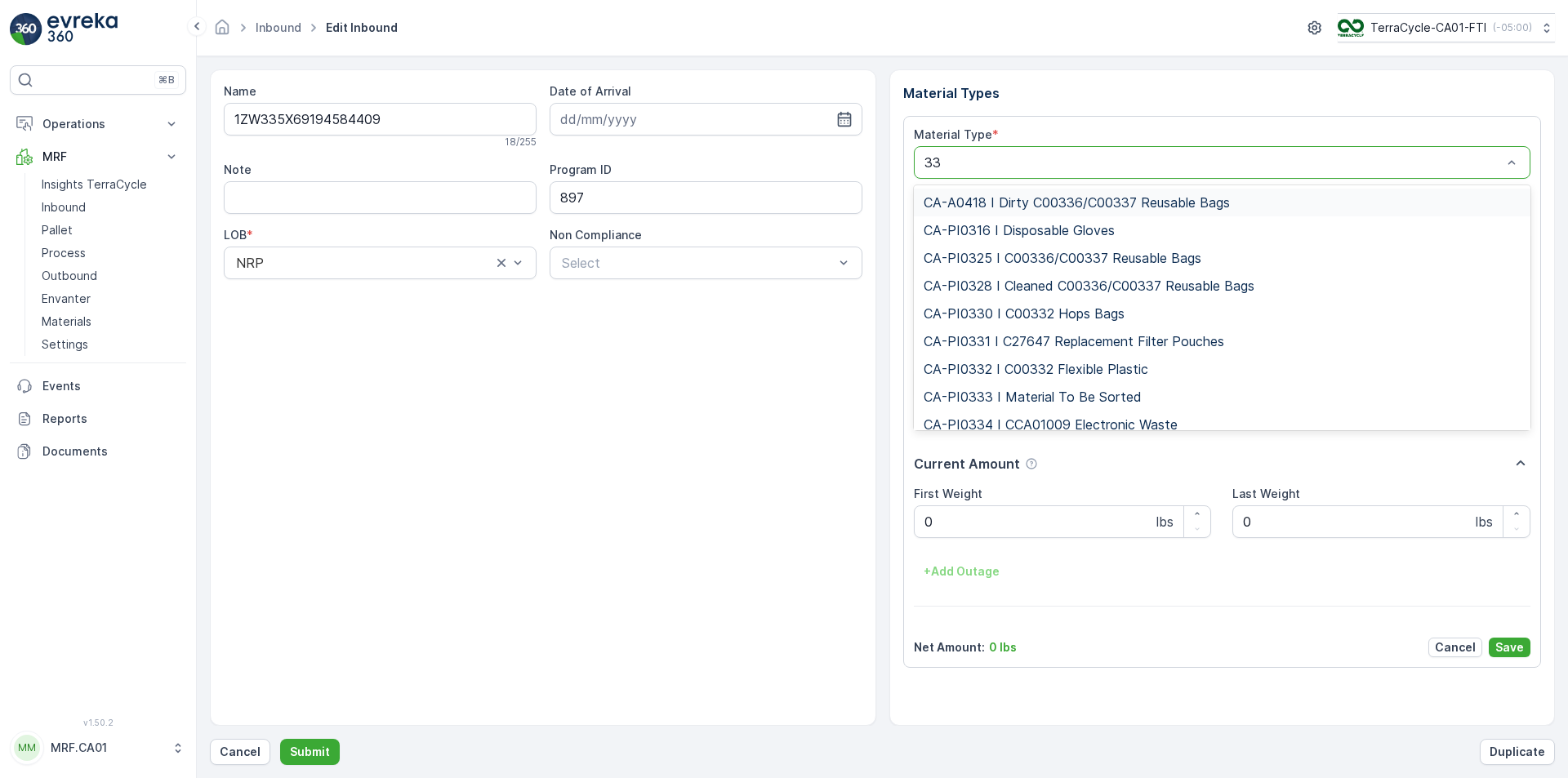
type input "333"
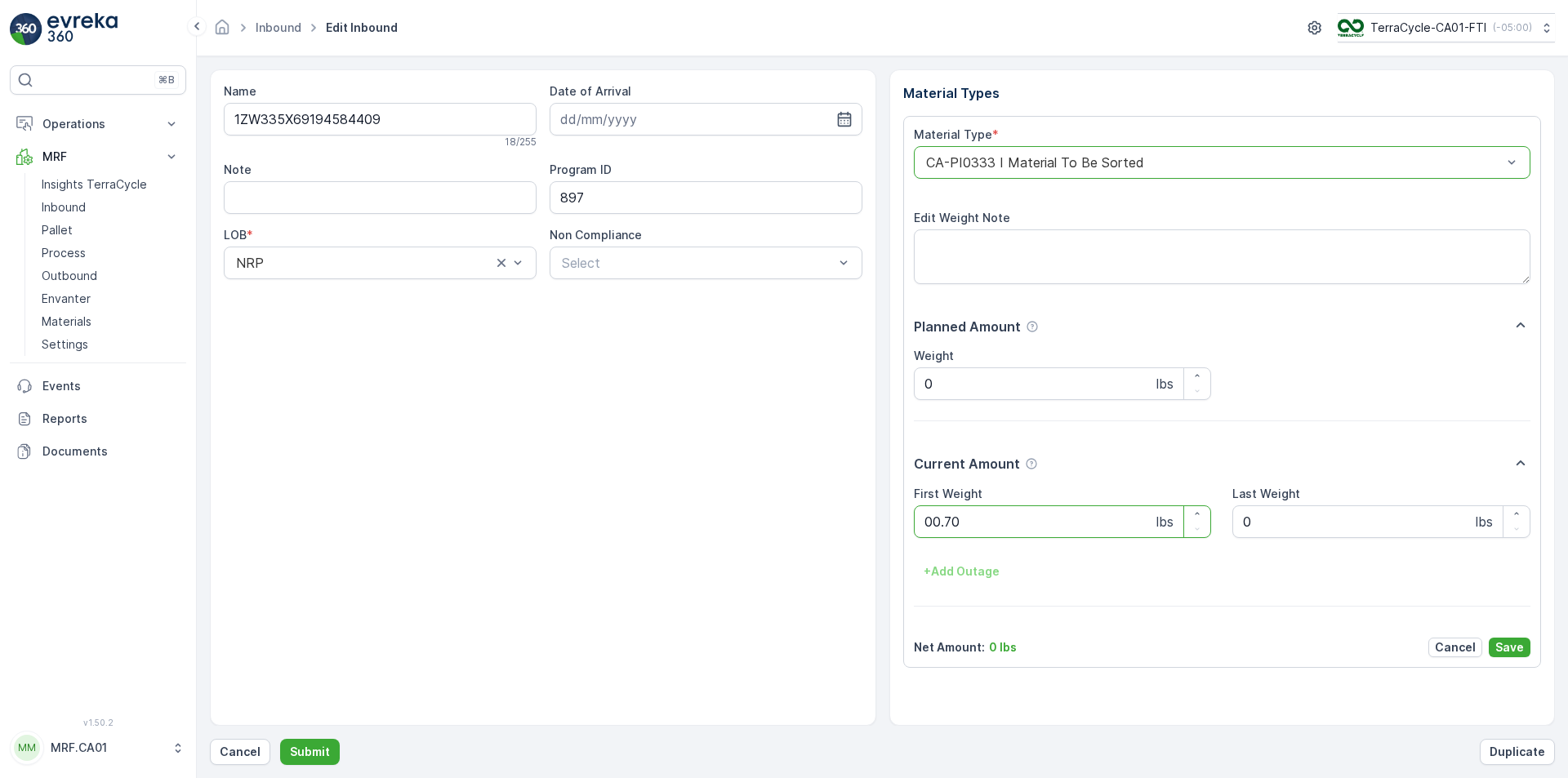
click at [280, 739] on button "Submit" at bounding box center [309, 752] width 60 height 26
click at [1192, 176] on div "CA-PI0004 I Oral Care" at bounding box center [1222, 162] width 617 height 32
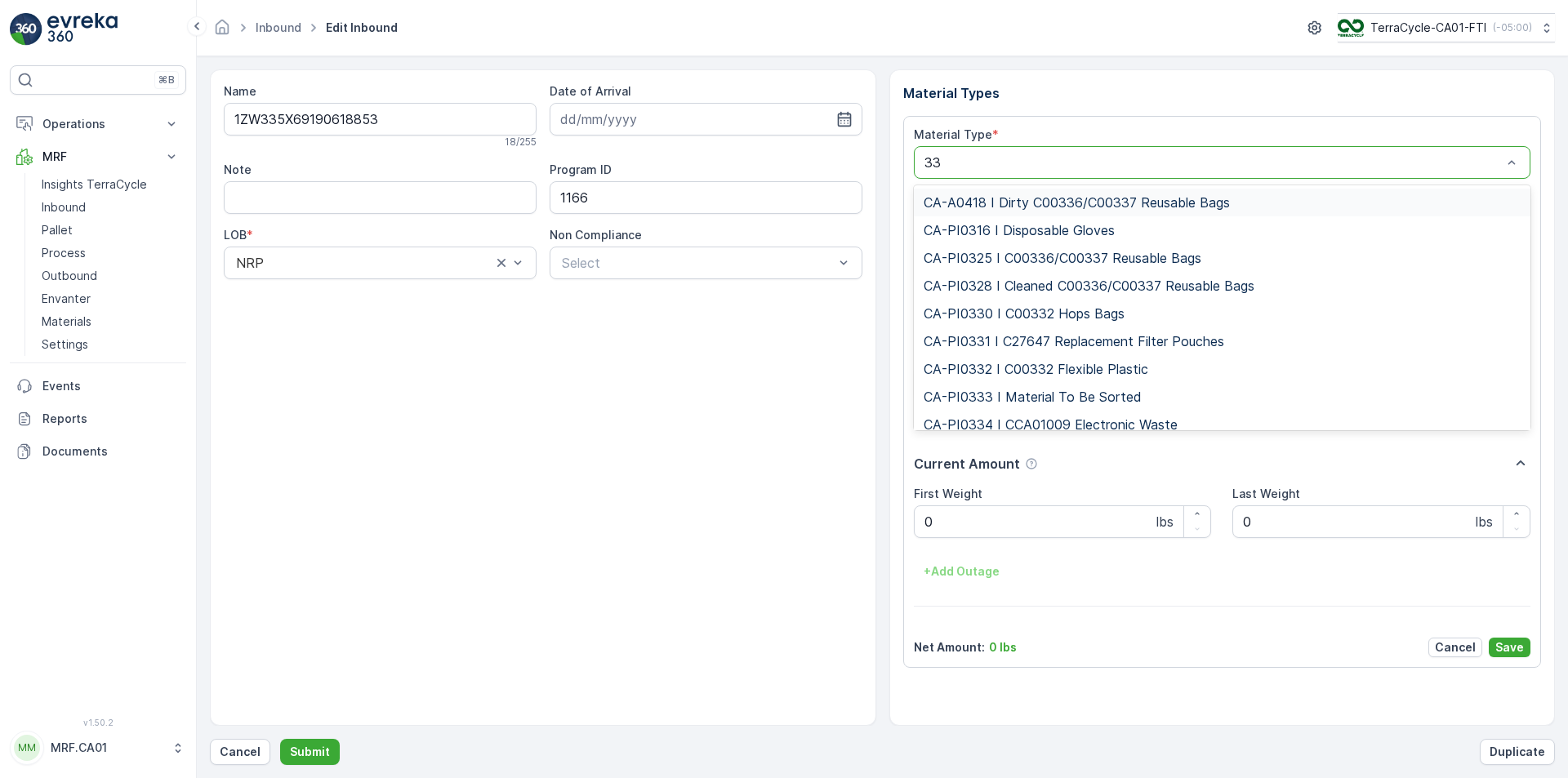
type input "333"
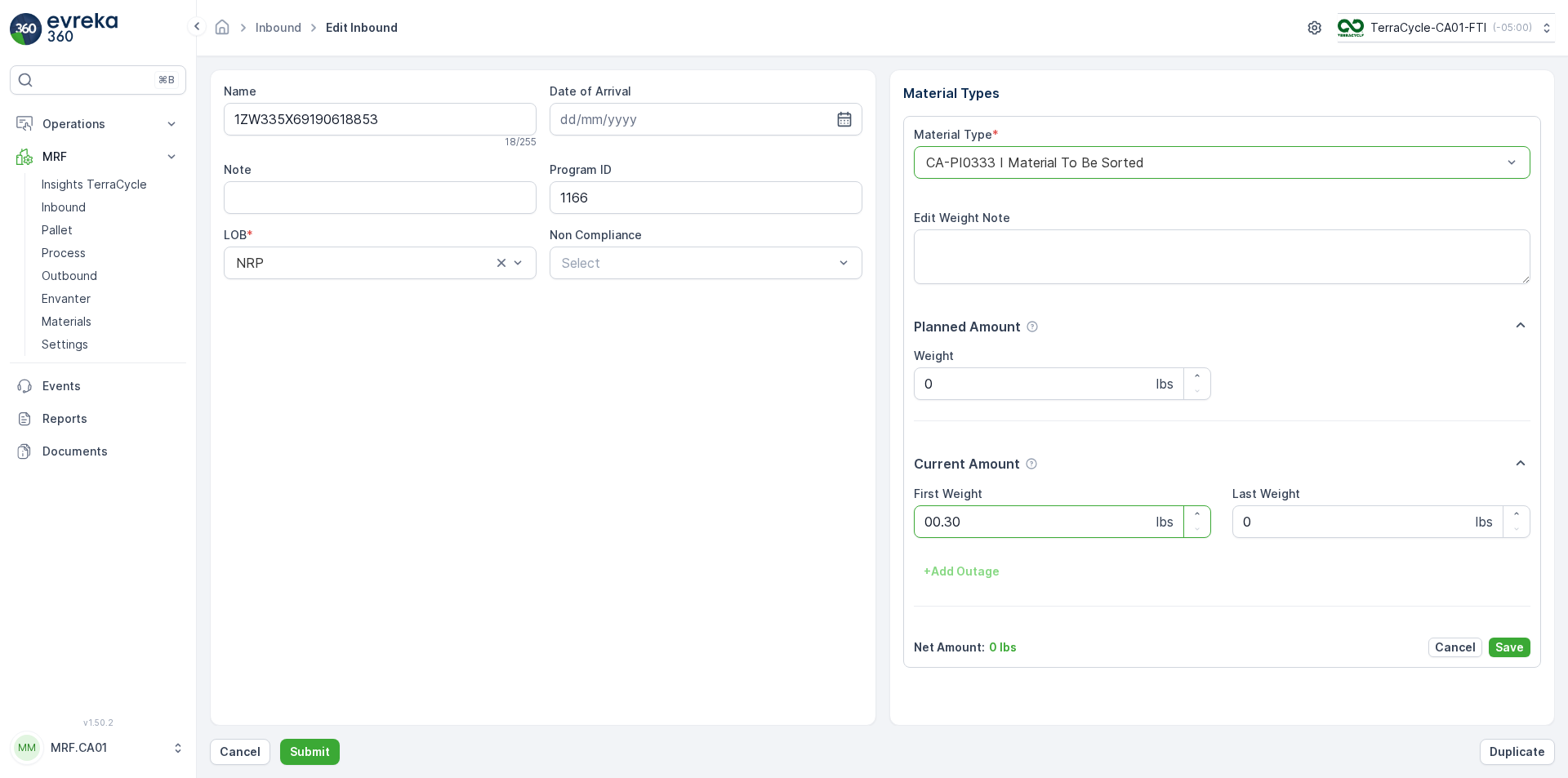
click at [280, 739] on button "Submit" at bounding box center [309, 752] width 60 height 26
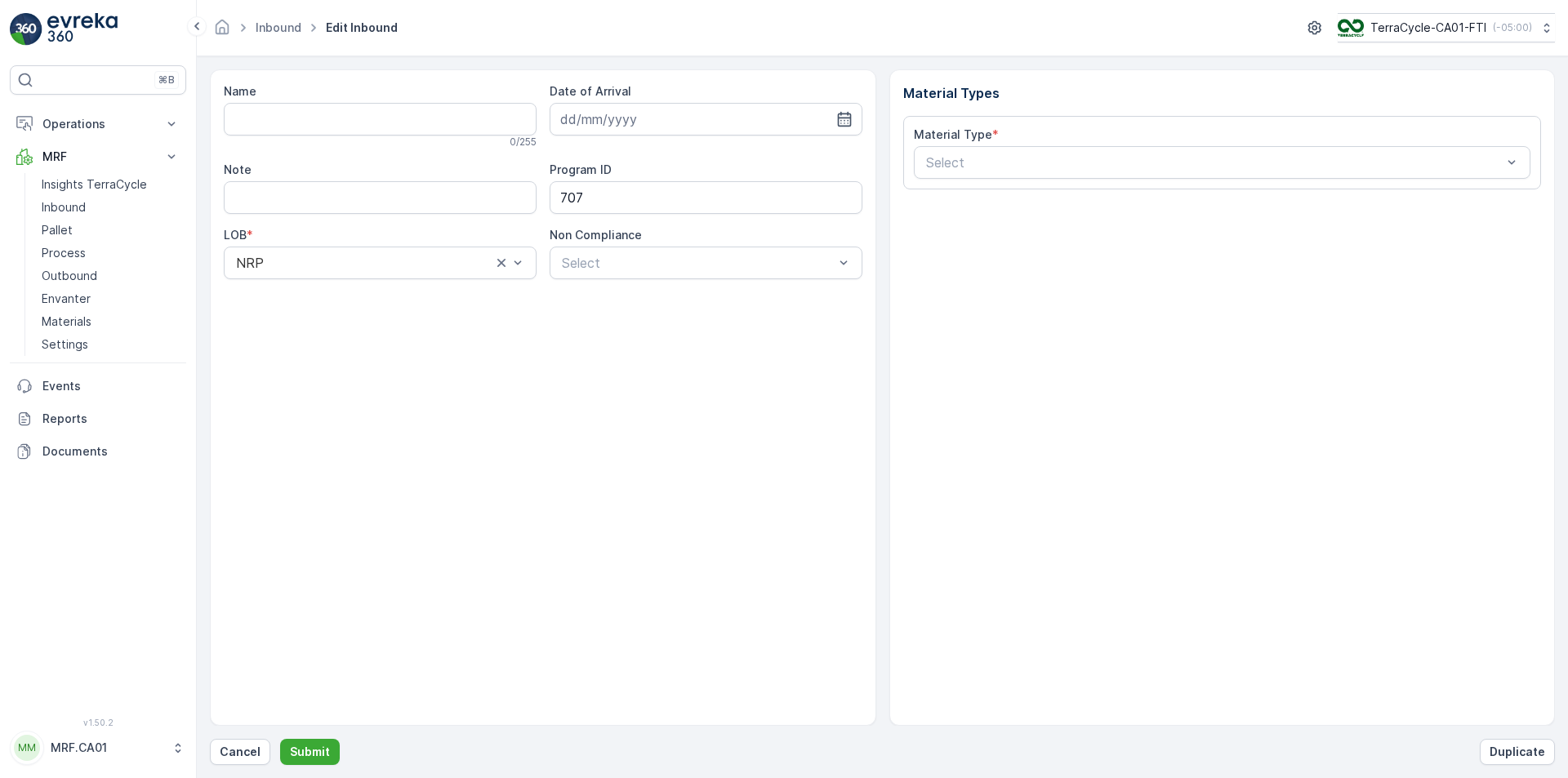
type input "1ZW335X69199242939"
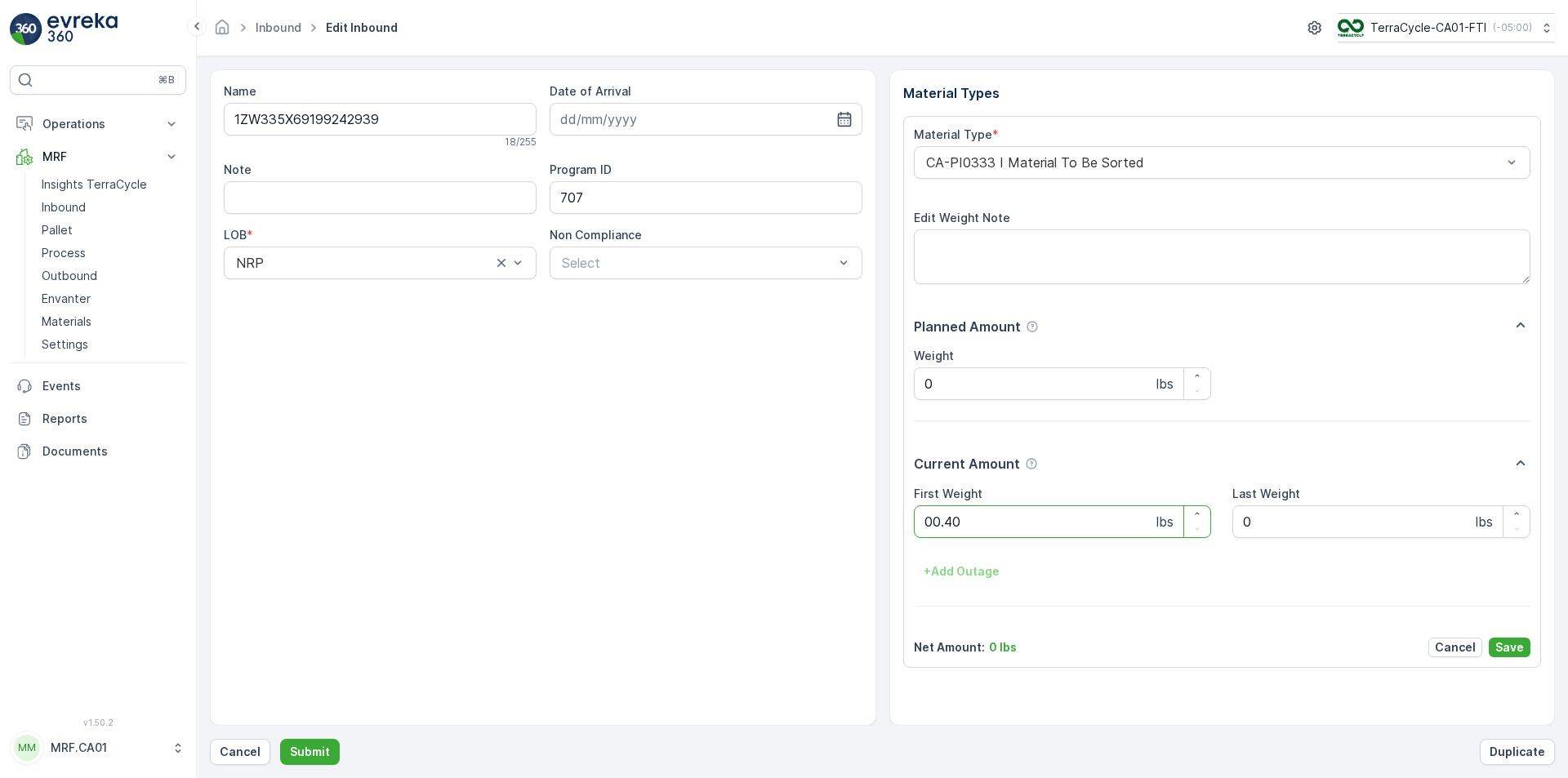
click at [280, 739] on button "Submit" at bounding box center [309, 752] width 60 height 26
click at [1134, 175] on div "CA-PI0004 I Oral Care" at bounding box center [1222, 162] width 617 height 32
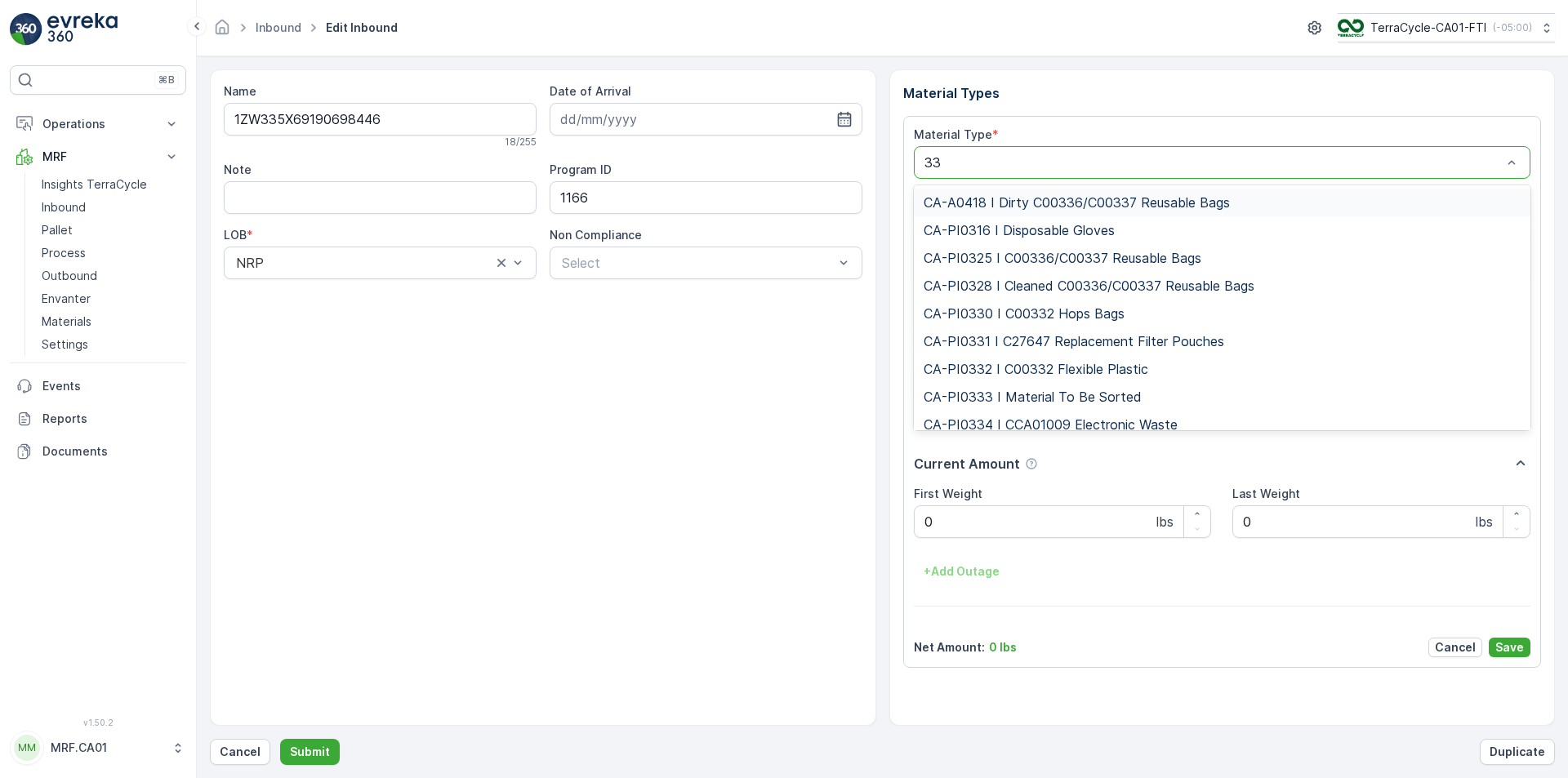
type input "333"
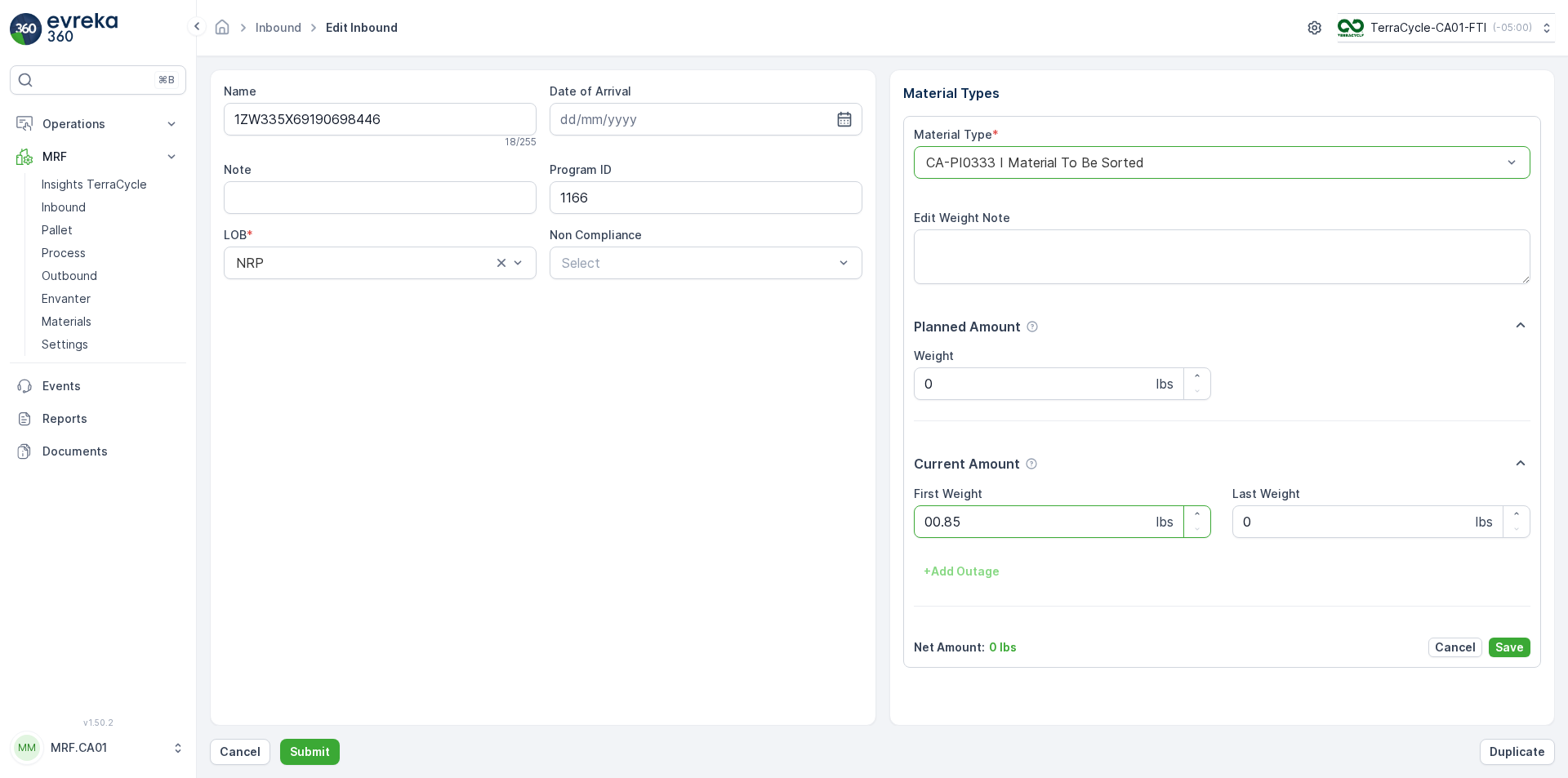
click at [280, 739] on button "Submit" at bounding box center [309, 752] width 60 height 26
click at [1134, 175] on div "CA-PI0045 I Mixed Razors" at bounding box center [1222, 162] width 617 height 32
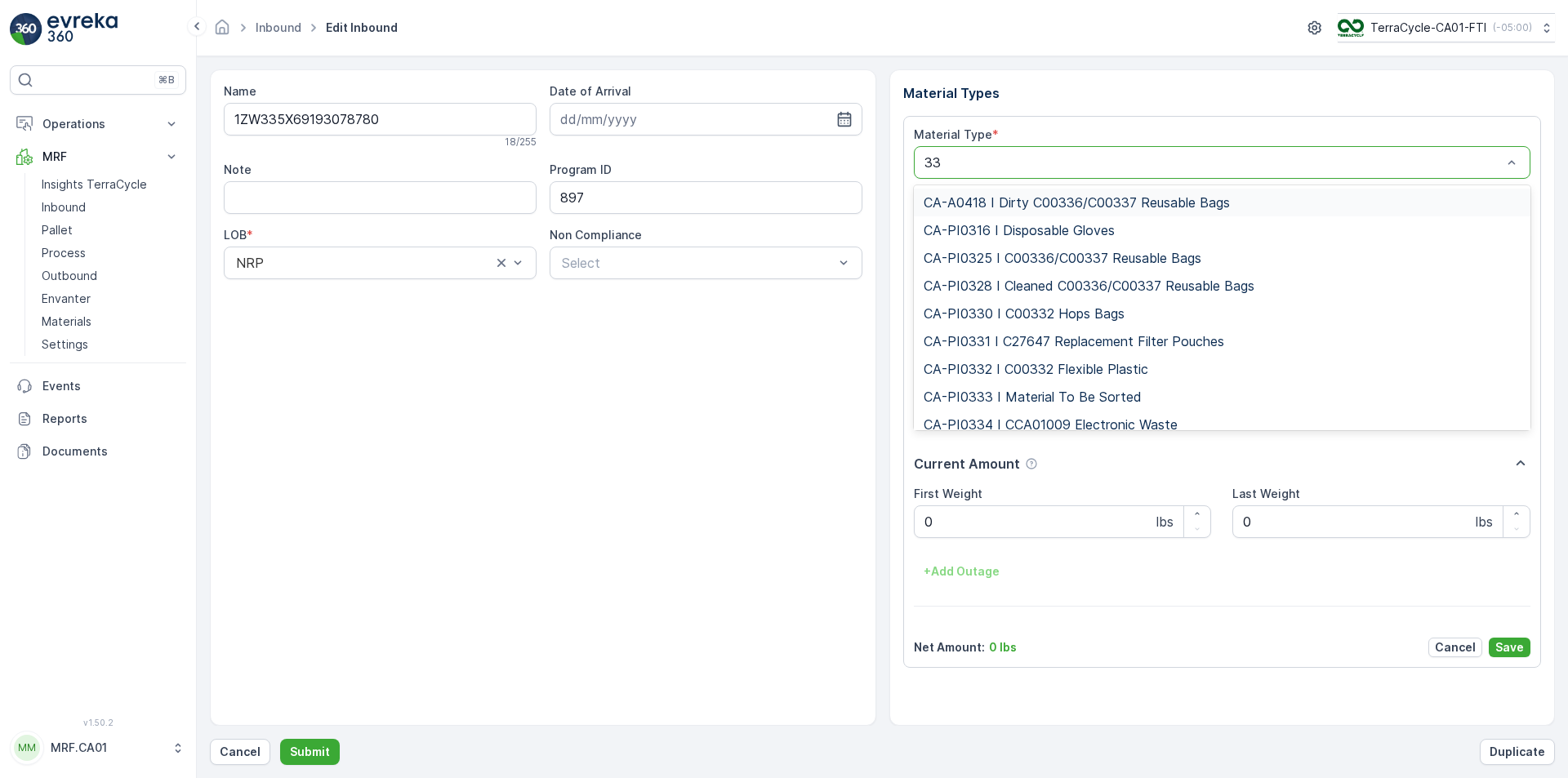
type input "333"
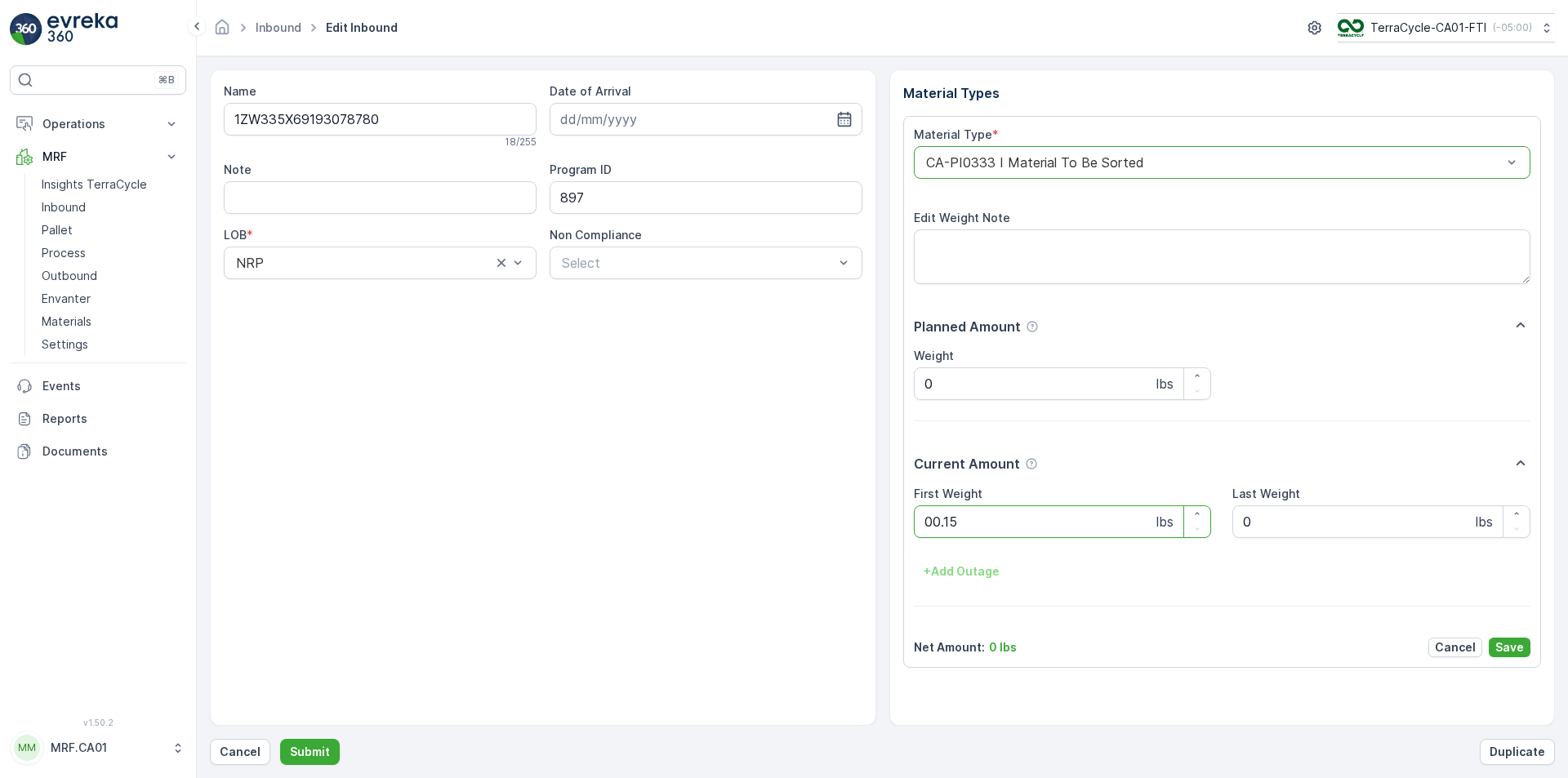
click at [280, 739] on button "Submit" at bounding box center [309, 752] width 60 height 26
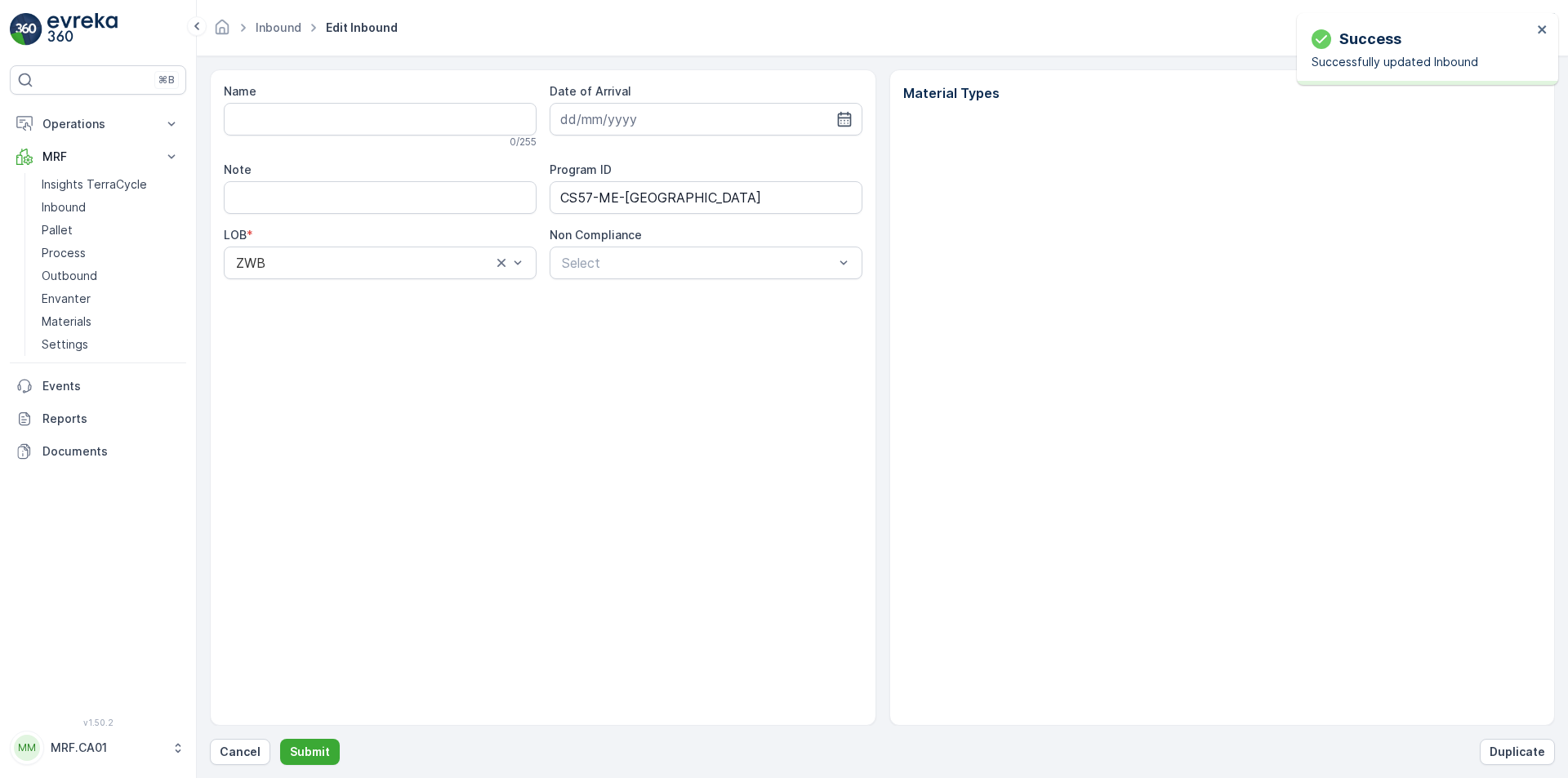
type input "1ZW335X69199048739"
type input "16.09.2025"
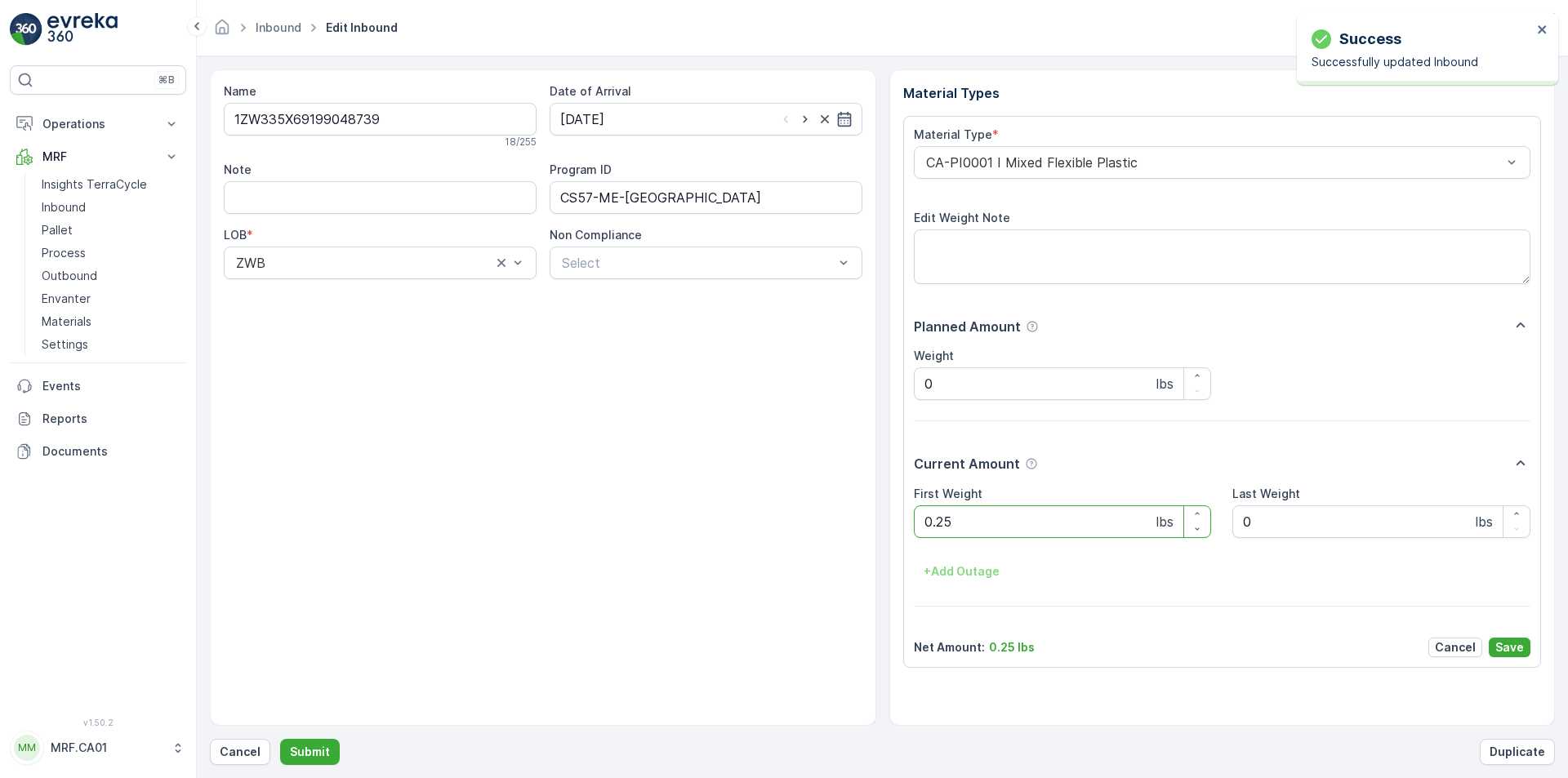
click at [1134, 175] on div "CA-PI0001 I Mixed Flexible Plastic" at bounding box center [1222, 162] width 617 height 32
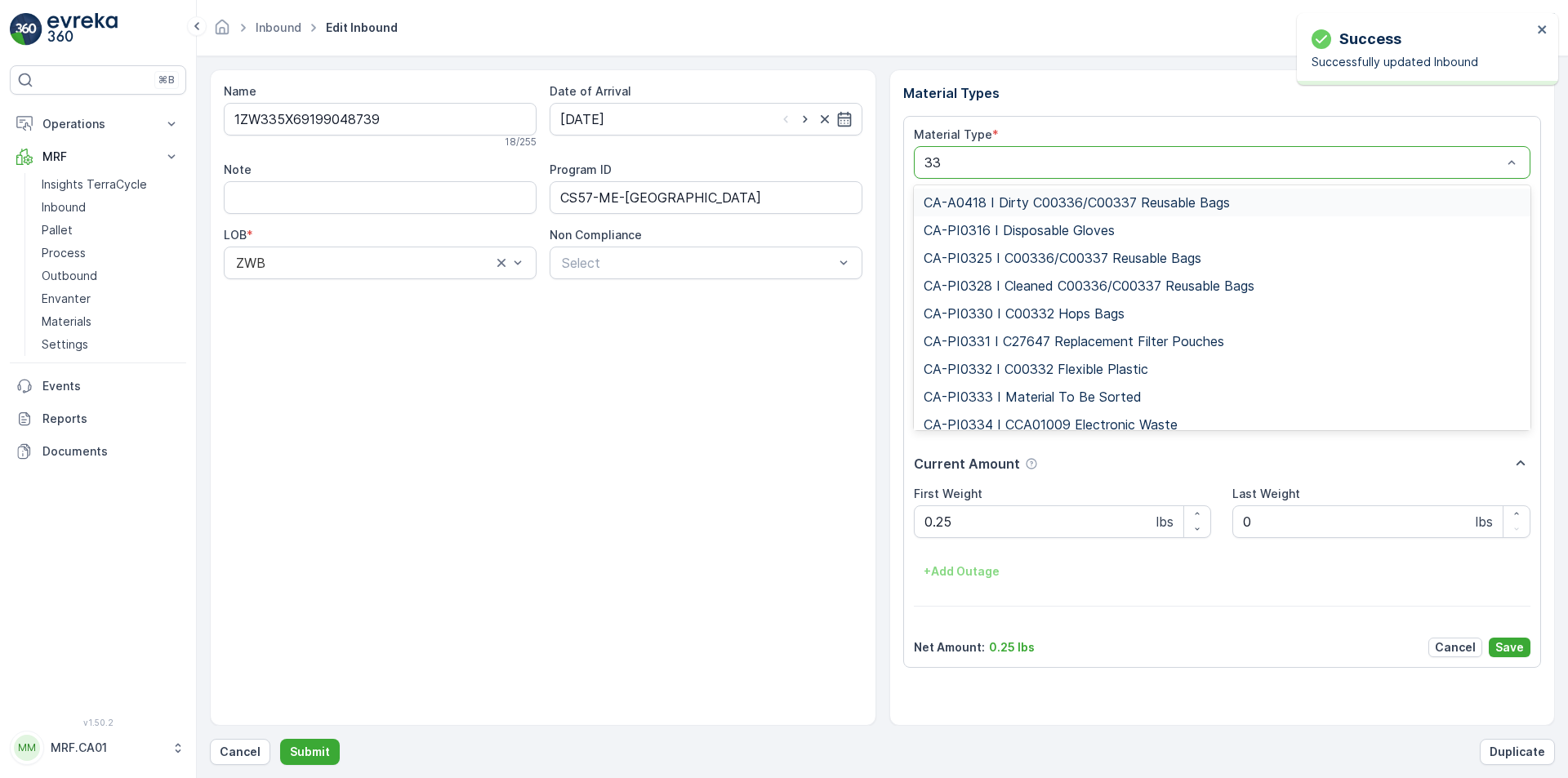
type input "333"
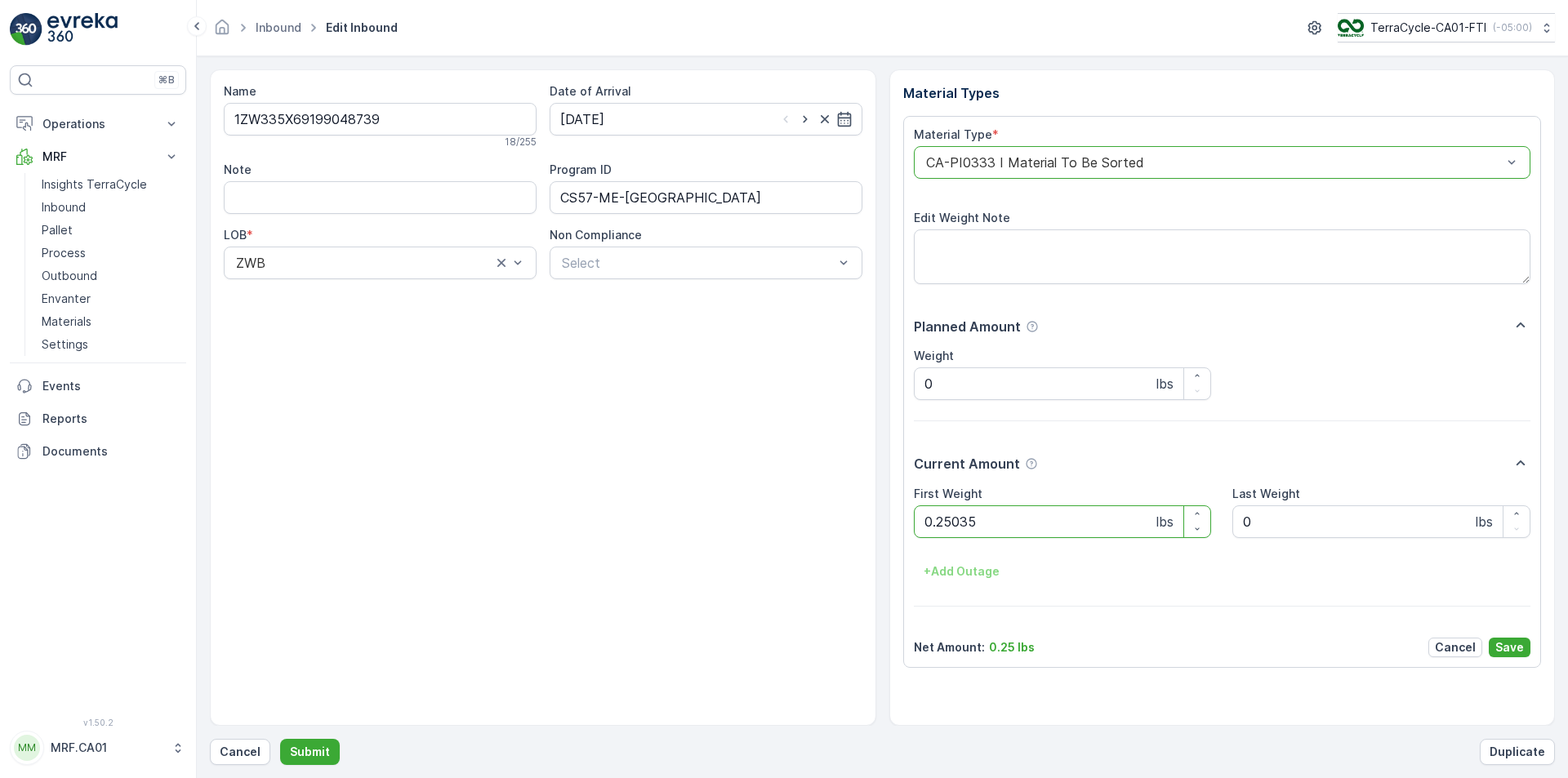
click at [280, 739] on button "Submit" at bounding box center [309, 752] width 60 height 26
click at [1134, 175] on div "CA-PI0001 I Mixed Flexible Plastic" at bounding box center [1222, 162] width 617 height 32
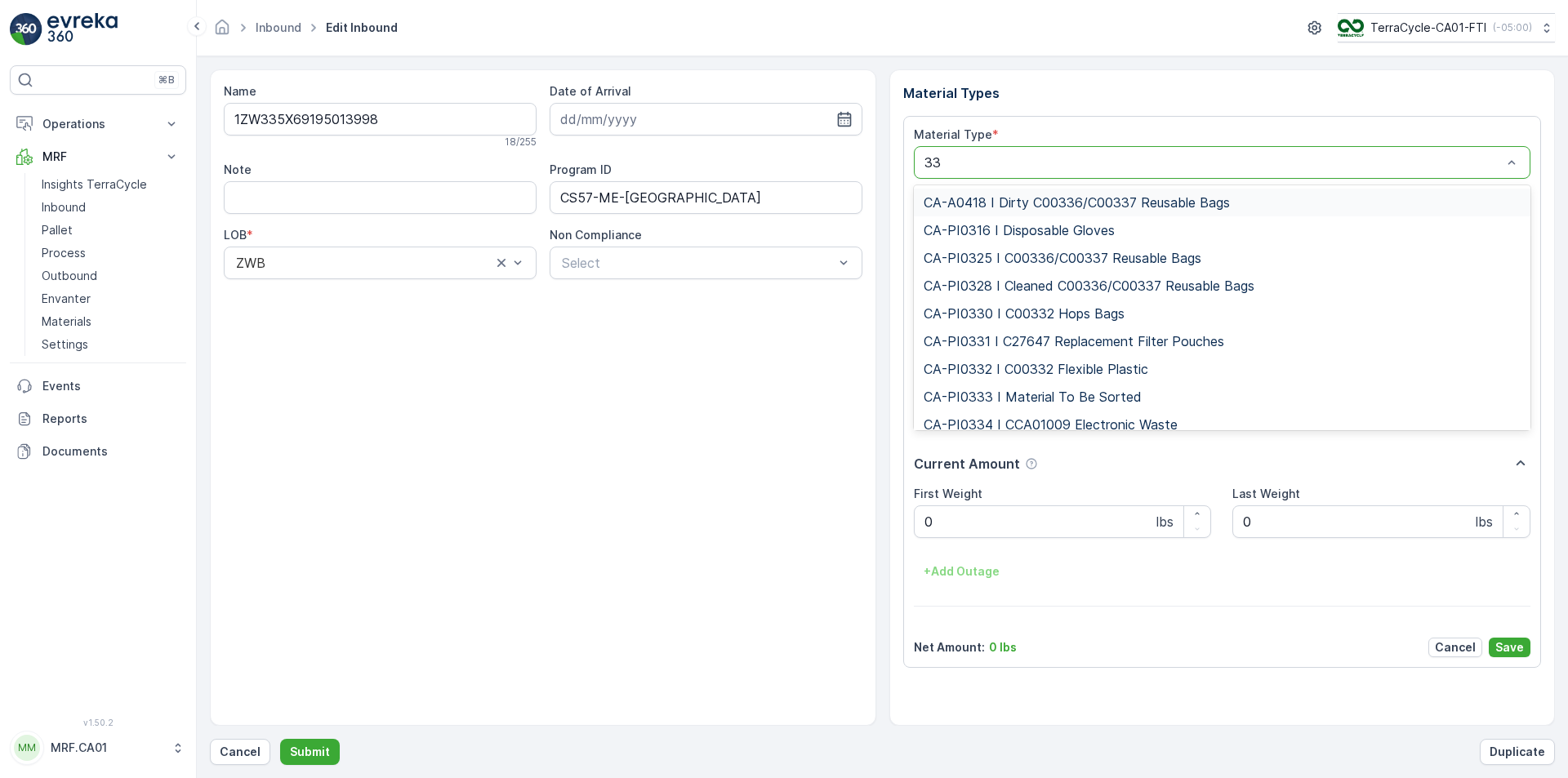
type input "333"
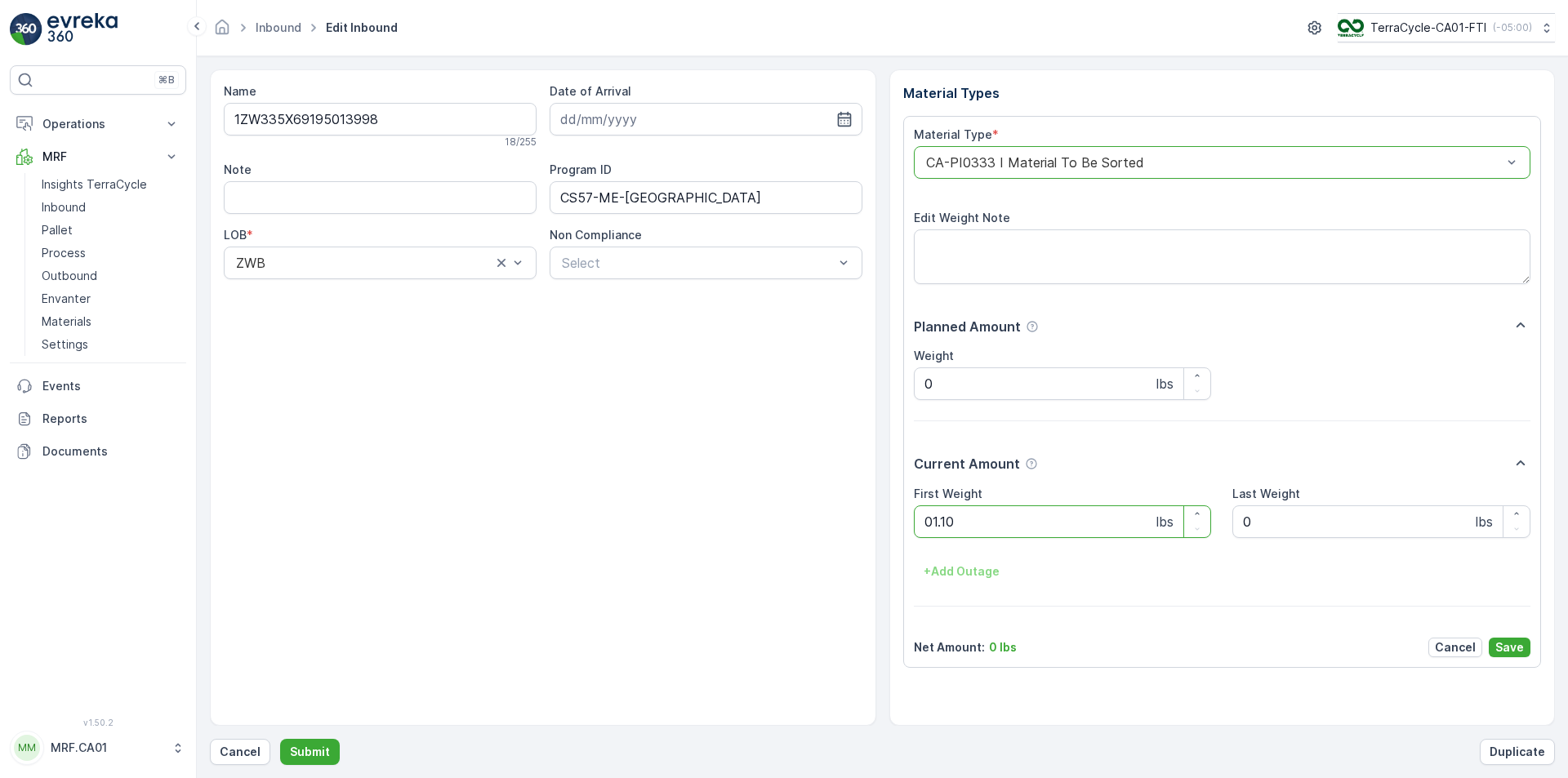
click at [280, 739] on button "Submit" at bounding box center [309, 752] width 60 height 26
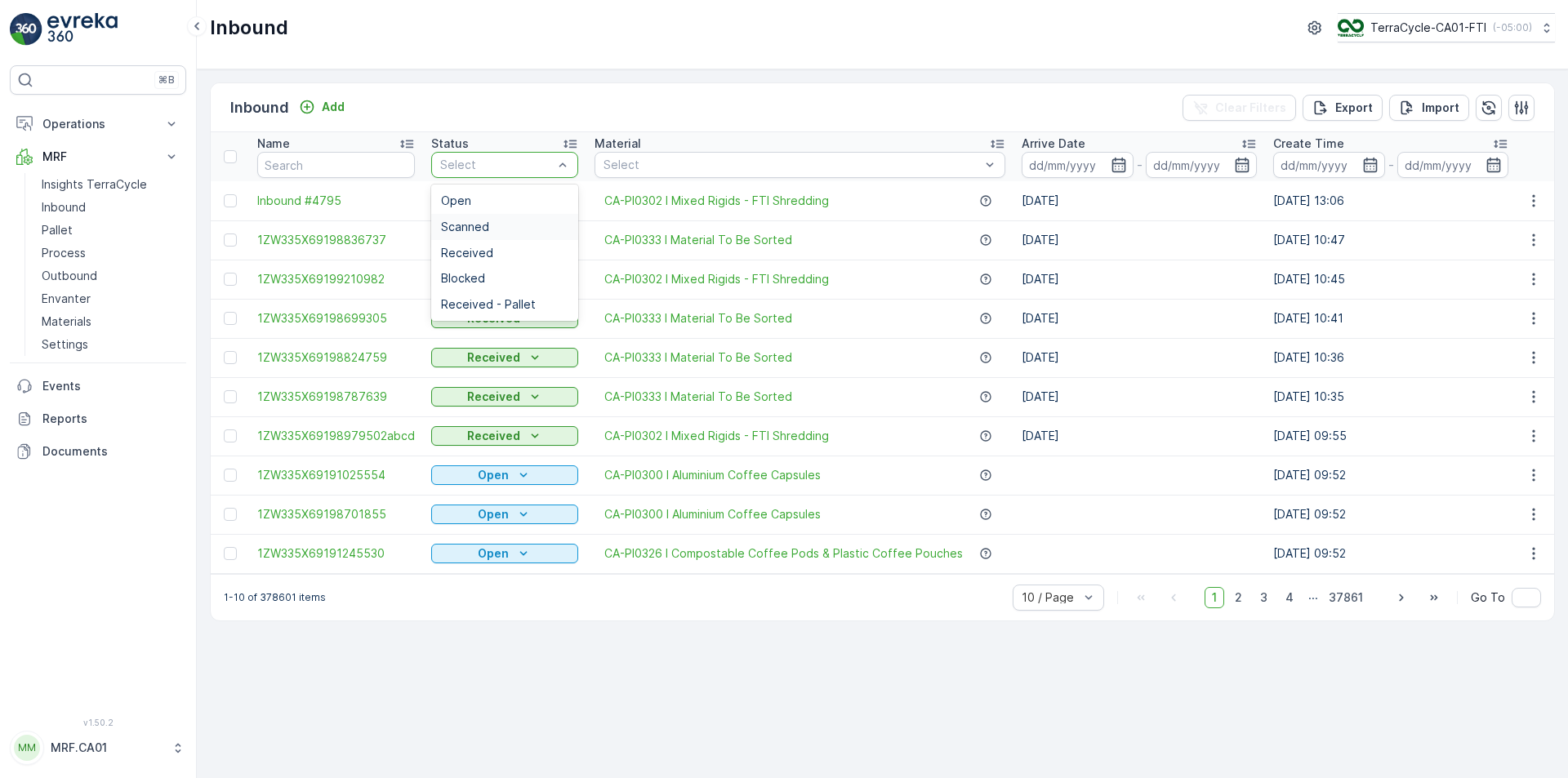
click at [505, 225] on div "Scanned" at bounding box center [505, 227] width 127 height 13
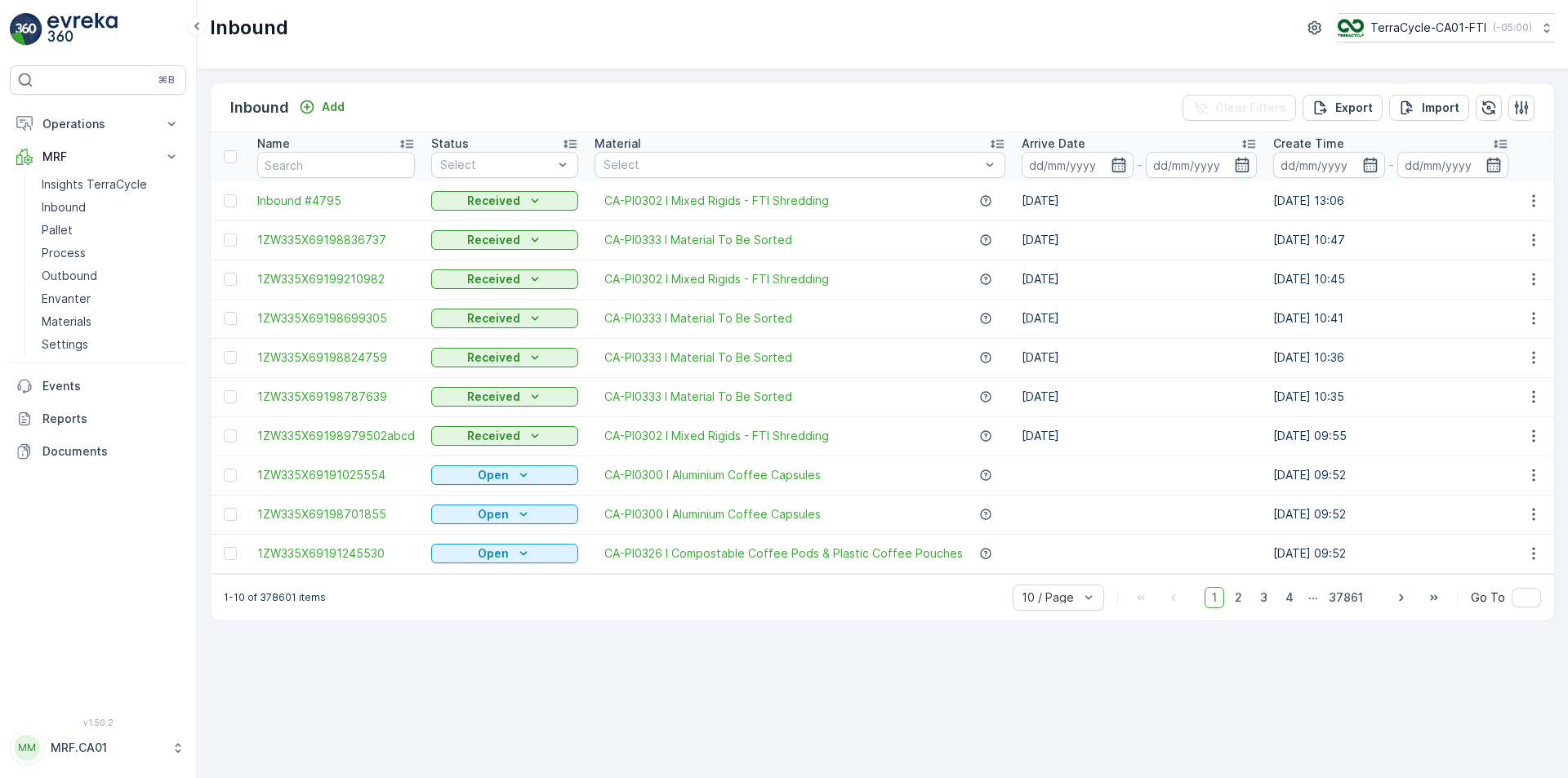
click at [328, 96] on div "Inbound Add" at bounding box center [290, 108] width 121 height 23
click at [341, 109] on p "Add" at bounding box center [333, 107] width 23 height 17
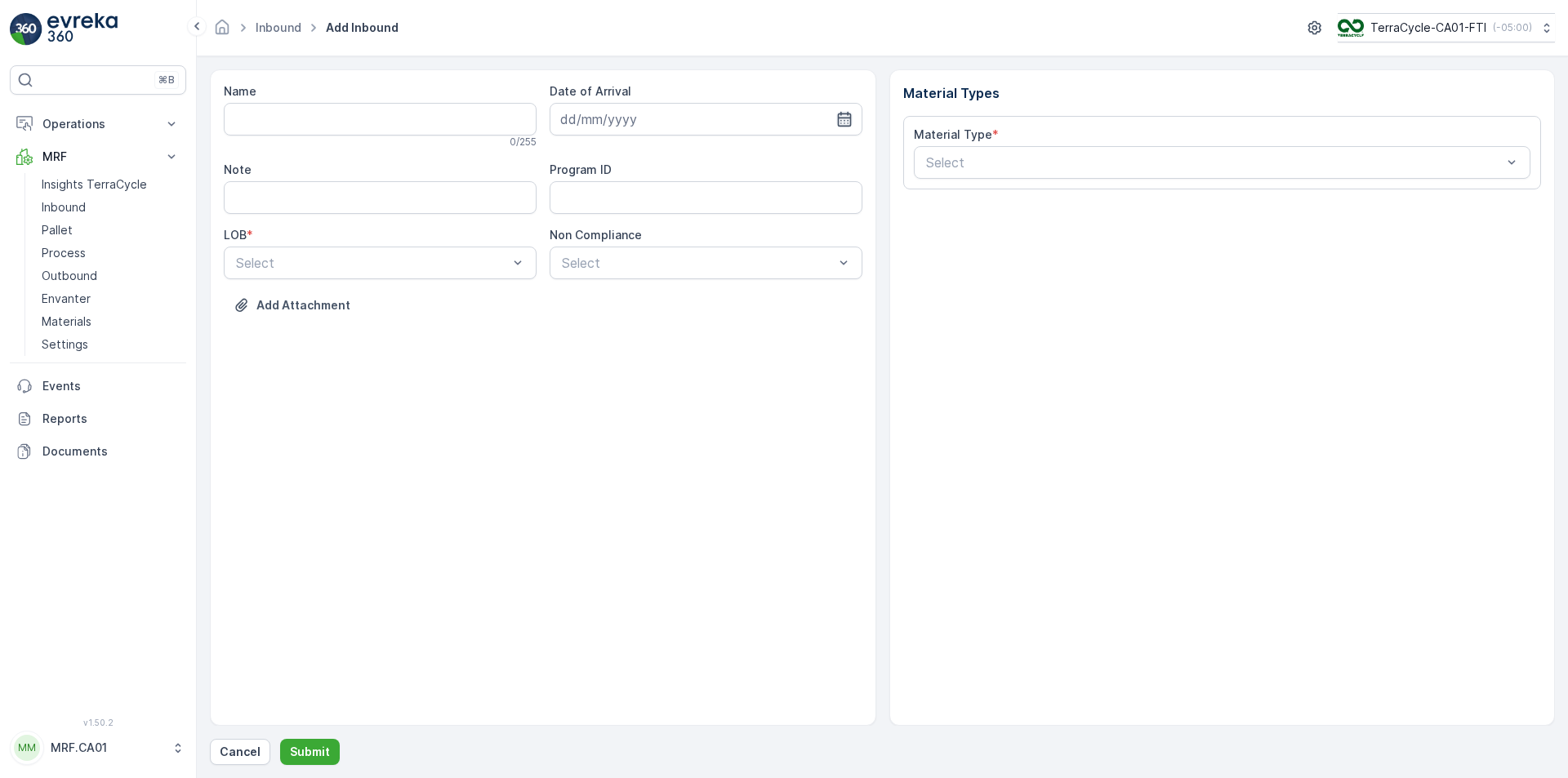
click at [851, 118] on icon "button" at bounding box center [845, 119] width 17 height 17
click at [637, 286] on div "16" at bounding box center [636, 289] width 26 height 26
type input "16.09.2025"
click at [491, 303] on div "NRP" at bounding box center [380, 303] width 293 height 15
drag, startPoint x: 506, startPoint y: 295, endPoint x: 604, endPoint y: 268, distance: 101.7
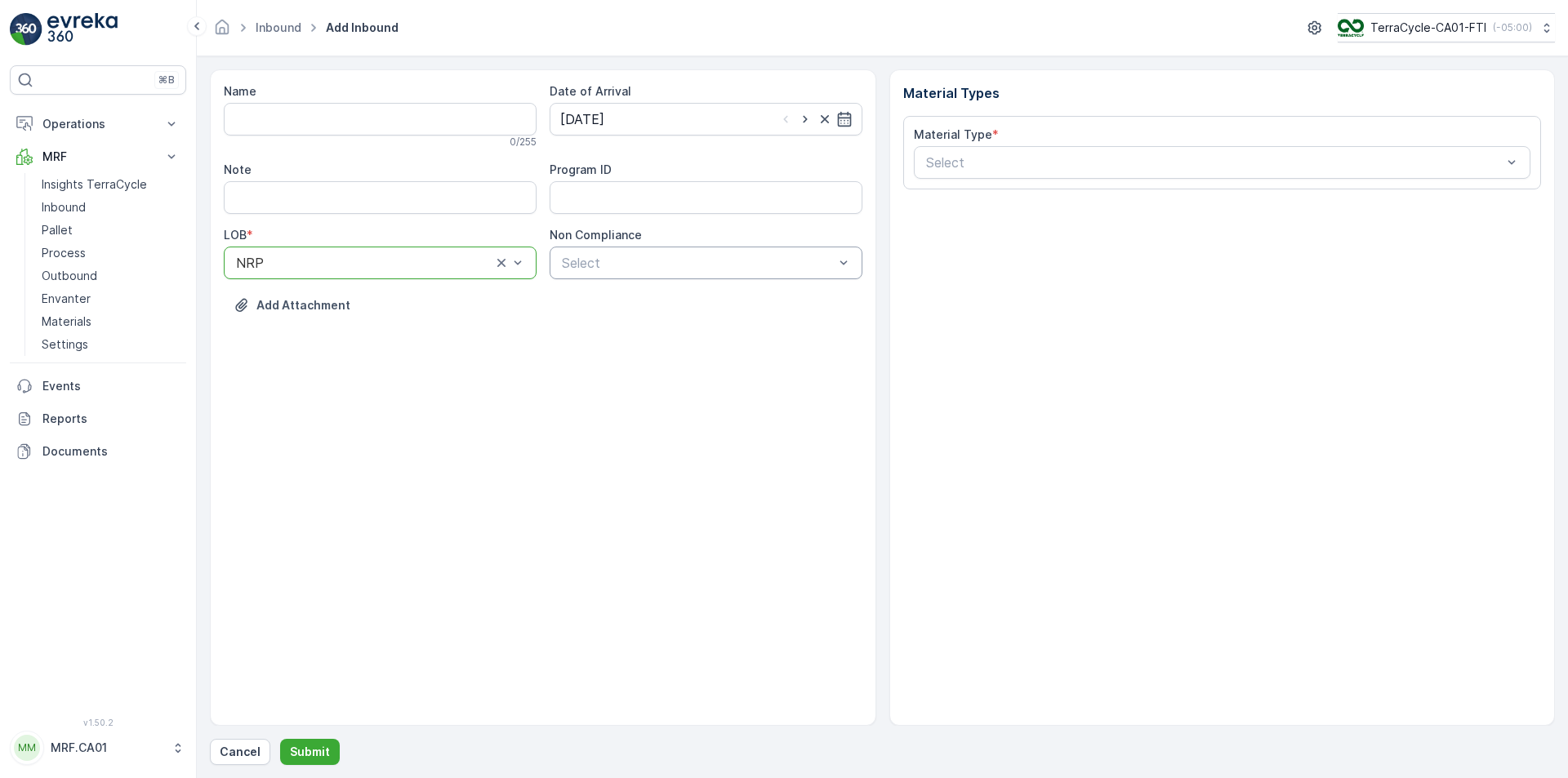
click at [511, 292] on div "Add Attachment" at bounding box center [543, 315] width 639 height 46
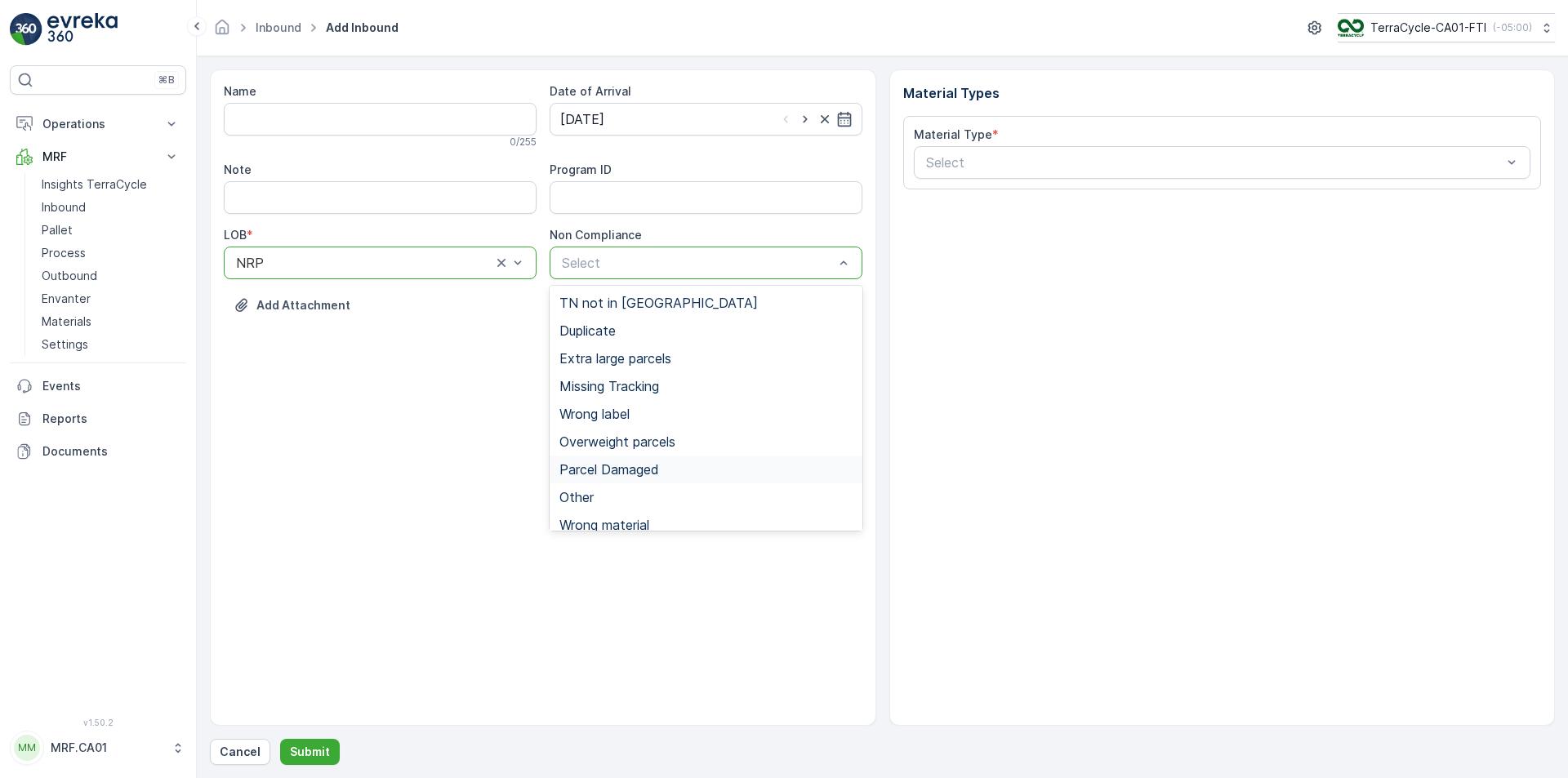
click at [631, 466] on span "Parcel Damaged" at bounding box center [609, 470] width 99 height 15
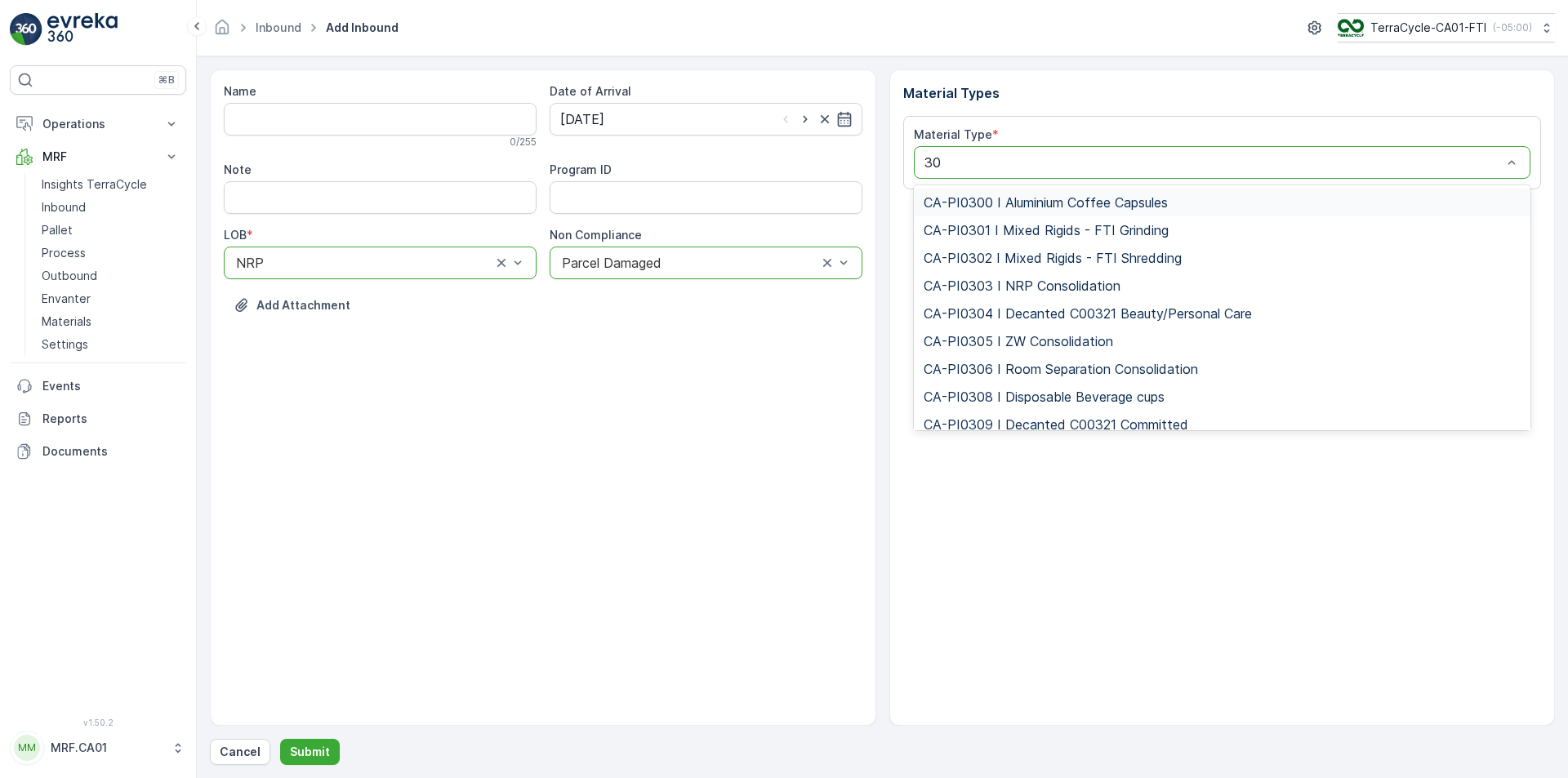
type input "301"
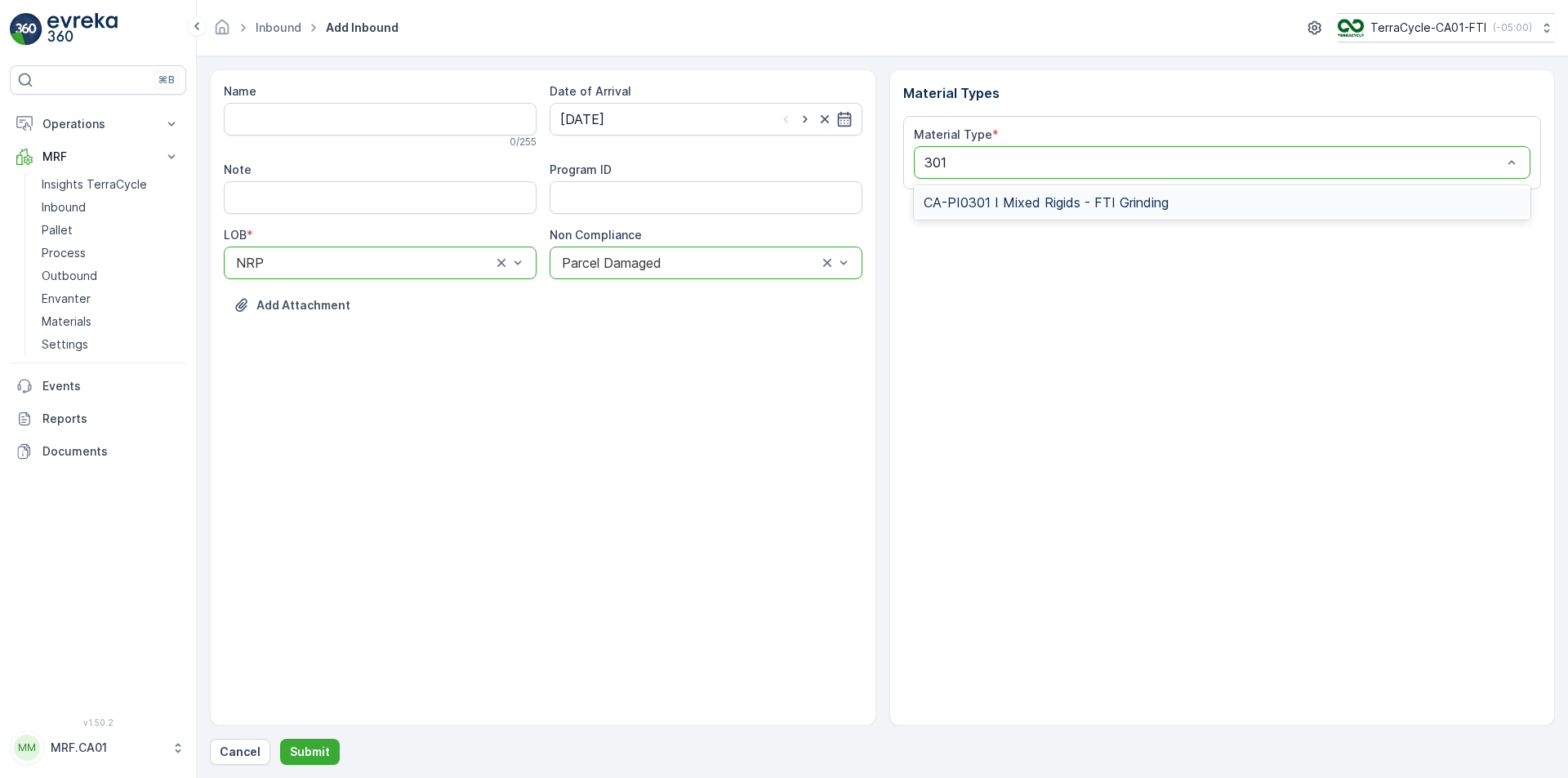
click at [1063, 207] on span "CA-PI0301 I Mixed Rigids - FTI Grinding" at bounding box center [1046, 203] width 245 height 15
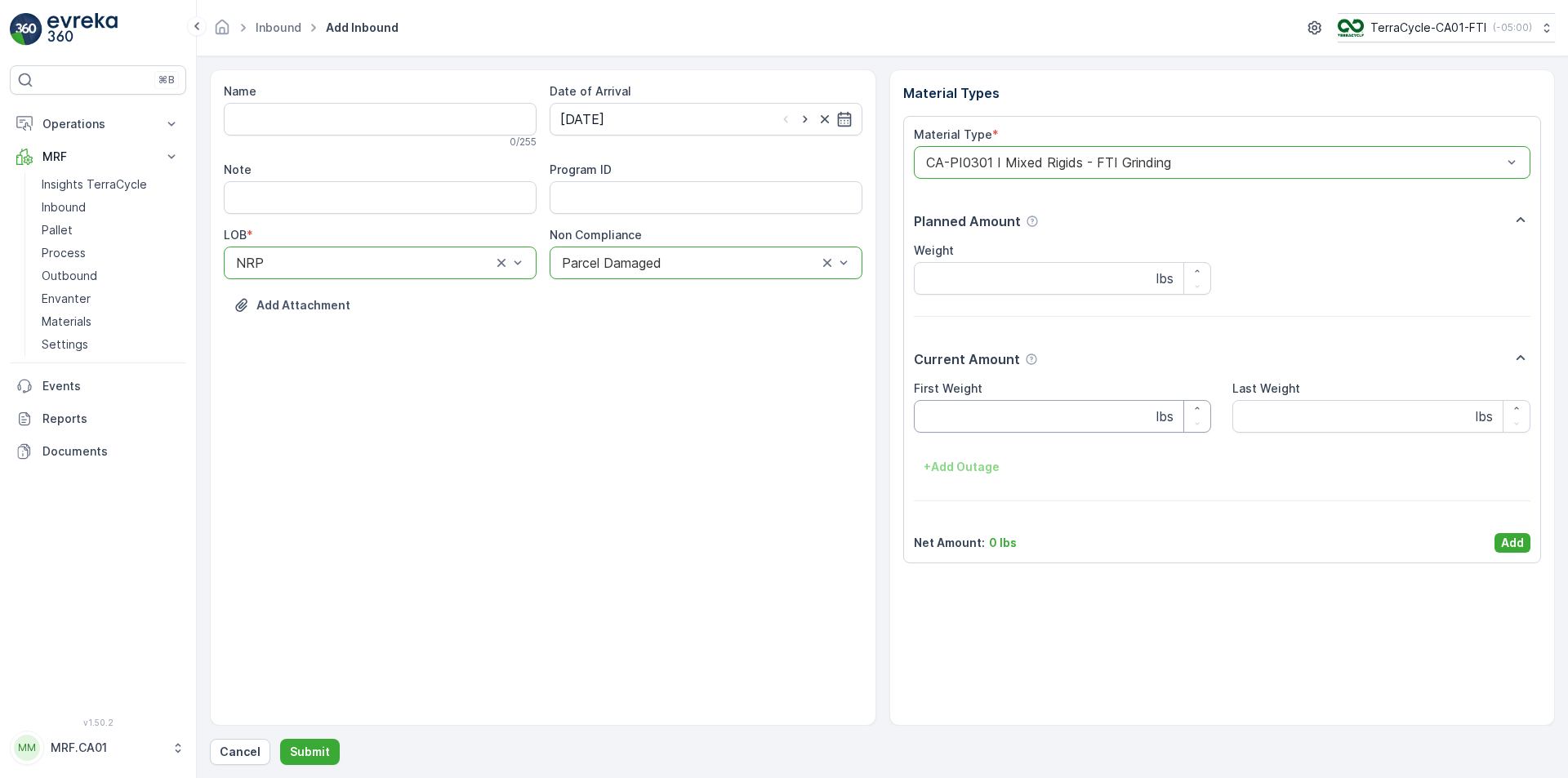
click at [1013, 407] on Weight "First Weight" at bounding box center [1062, 416] width 298 height 32
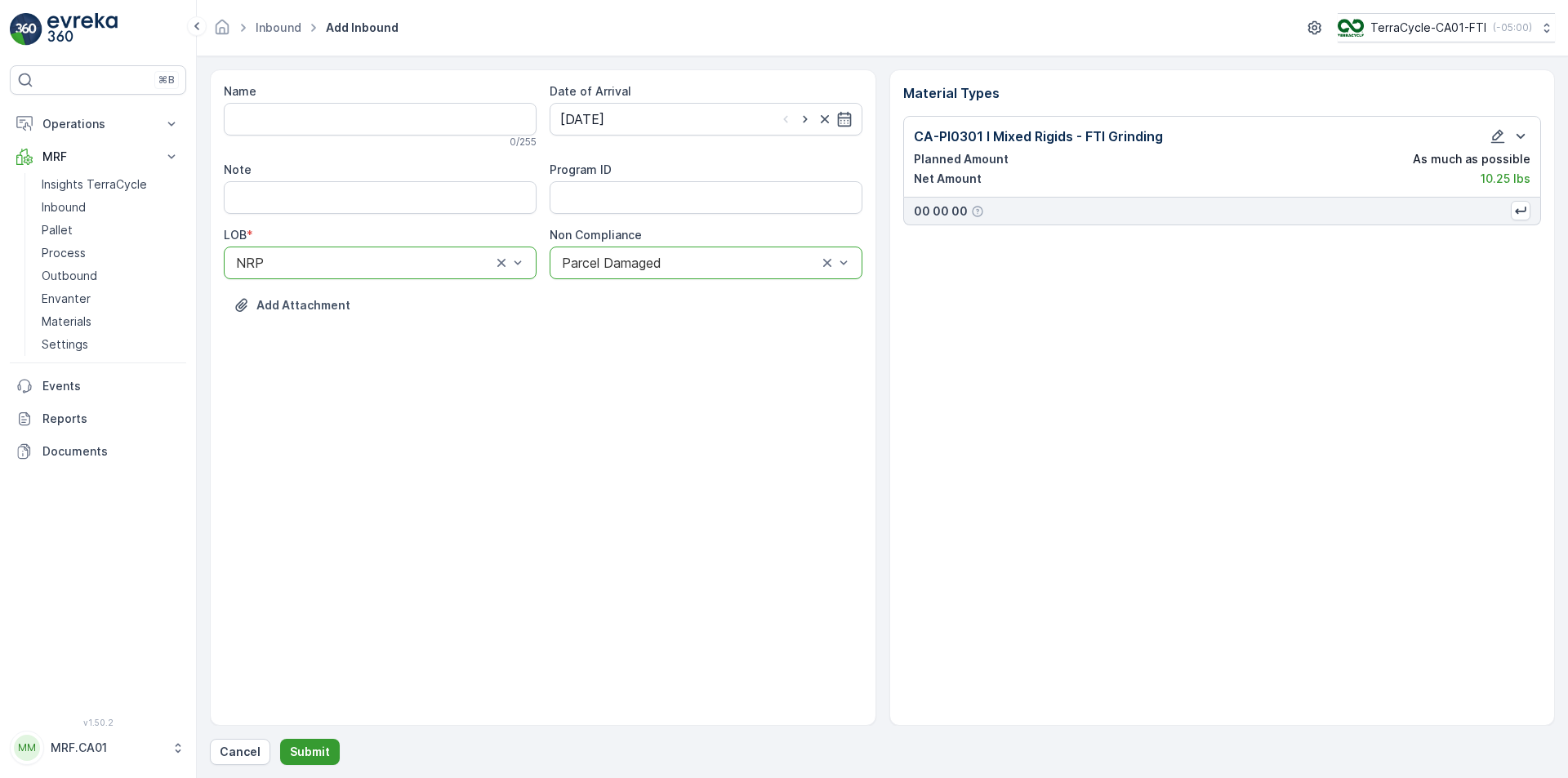
click at [304, 752] on p "Submit" at bounding box center [309, 752] width 40 height 17
